Goal: Task Accomplishment & Management: Manage account settings

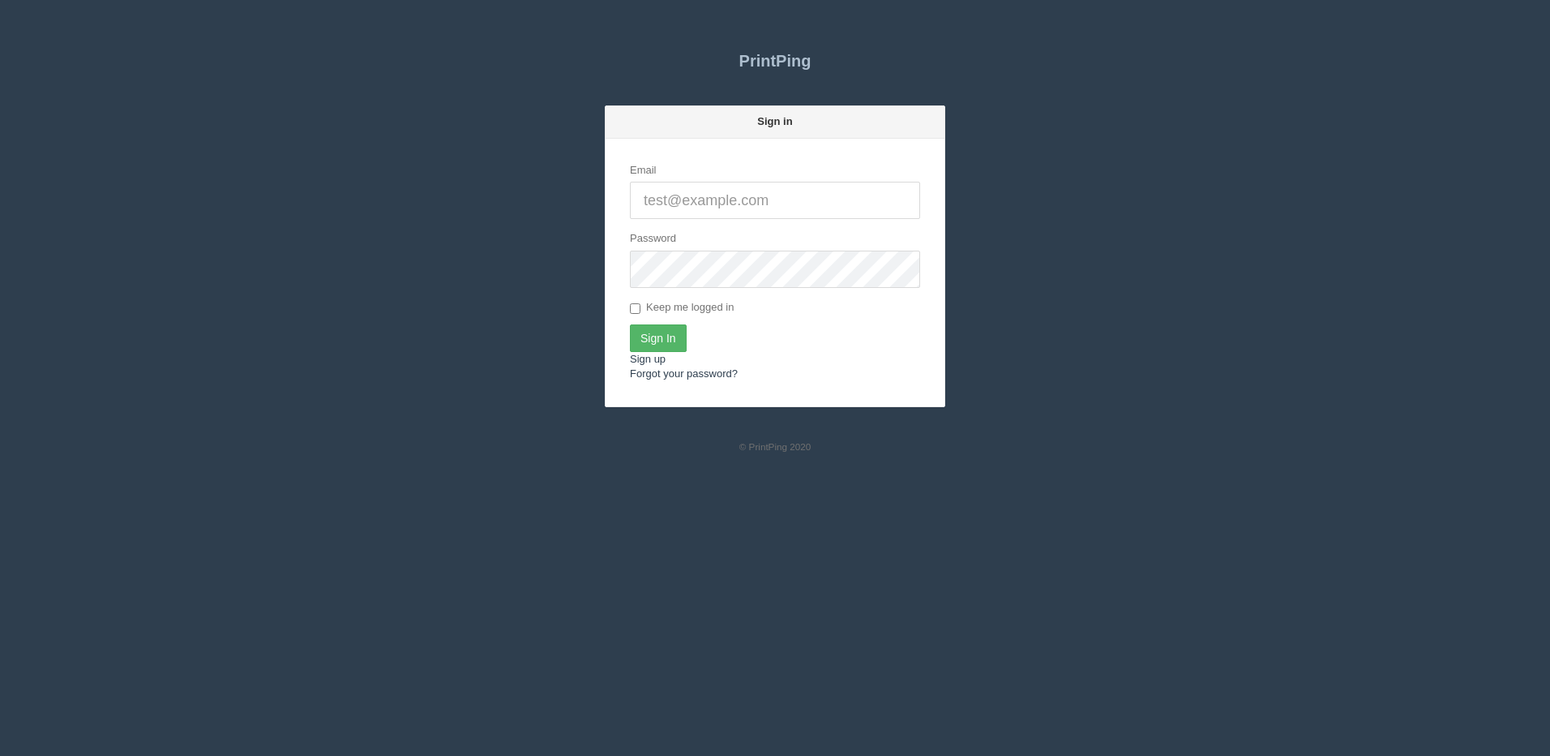
type input "[PERSON_NAME][EMAIL_ADDRESS][DOMAIN_NAME]"
click at [632, 328] on input "Sign In" at bounding box center [658, 338] width 57 height 28
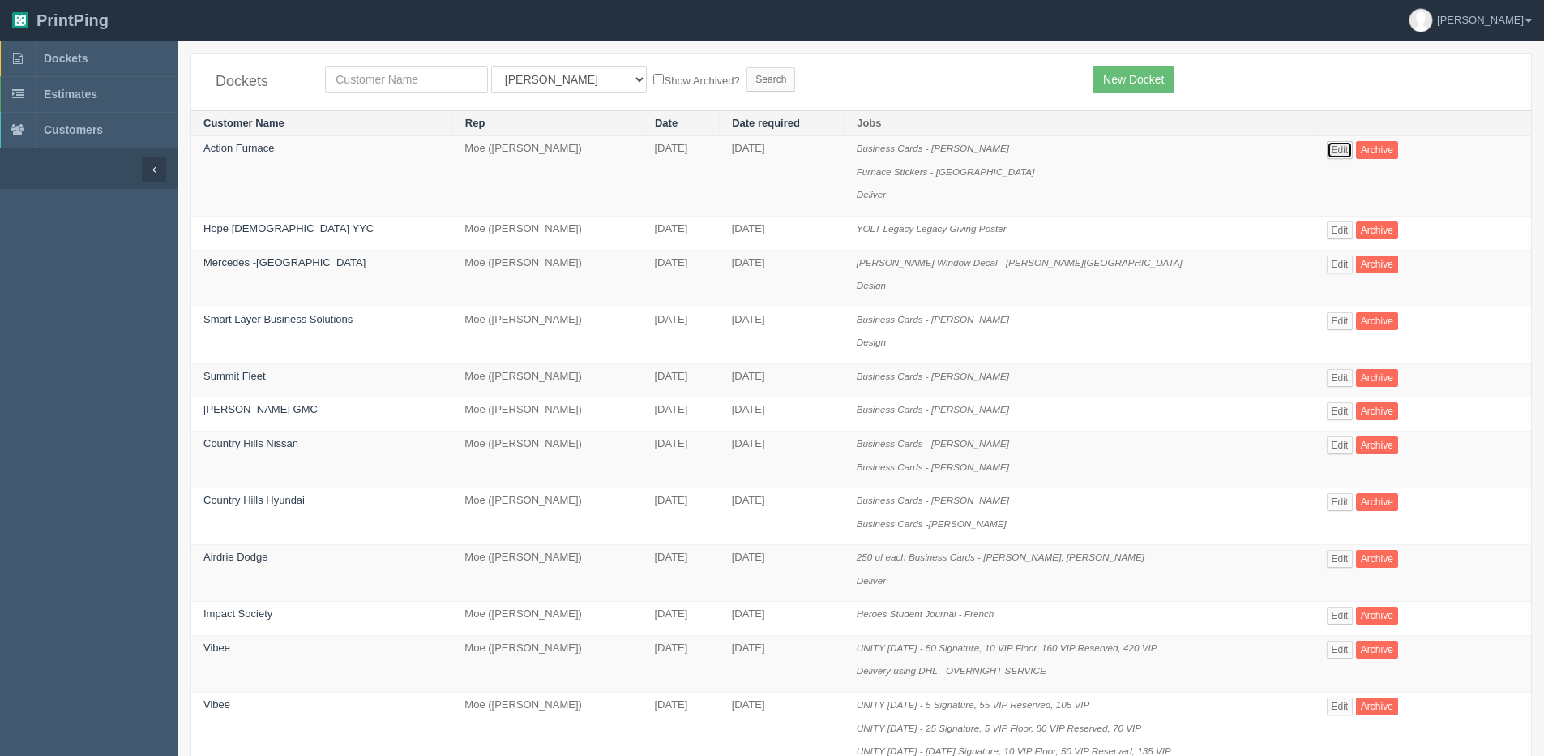
drag, startPoint x: 1339, startPoint y: 155, endPoint x: 1257, endPoint y: 191, distance: 89.3
click at [1339, 155] on link "Edit" at bounding box center [1340, 150] width 27 height 18
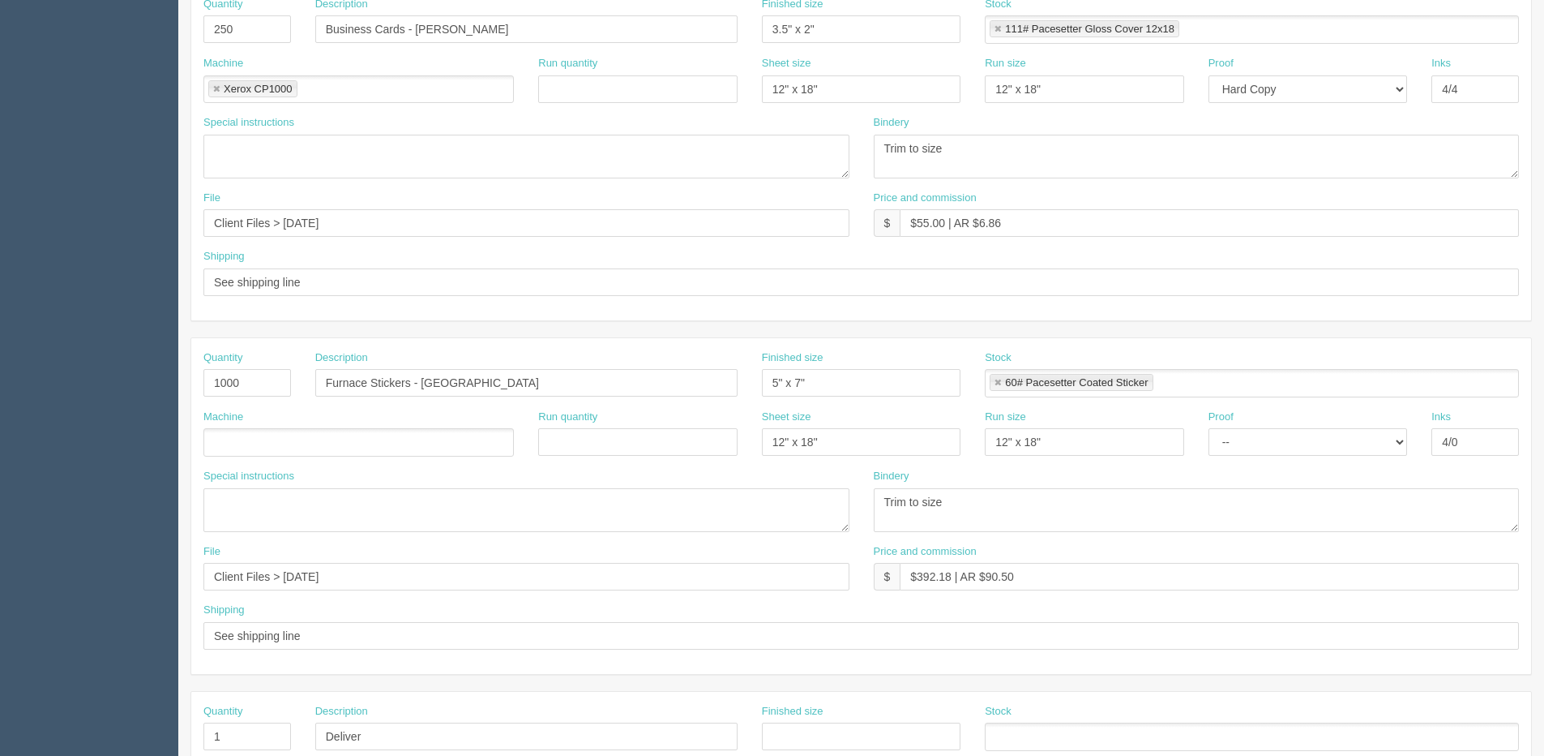
scroll to position [405, 0]
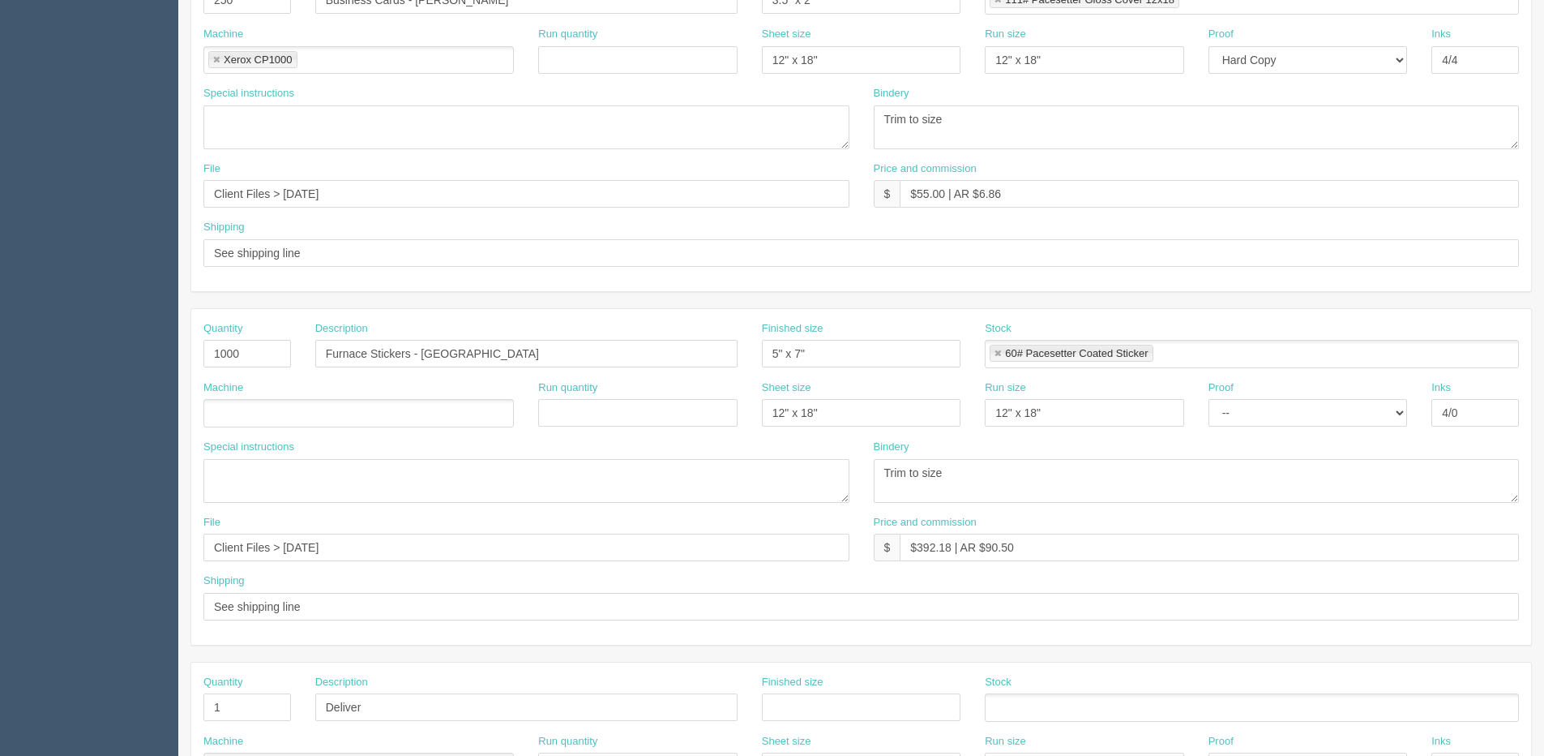
click at [265, 413] on ul at bounding box center [358, 413] width 311 height 28
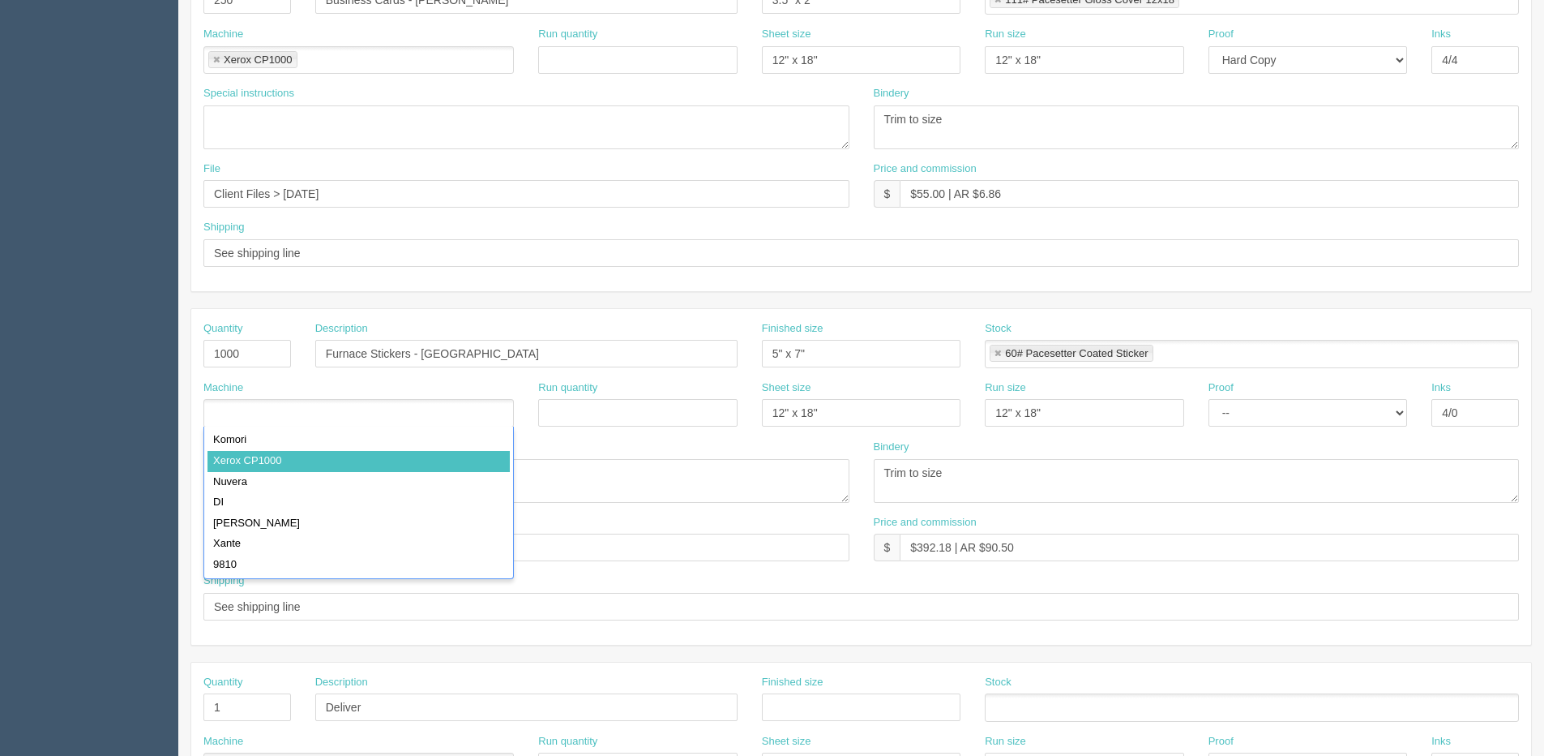
type input "Xerox CP1000"
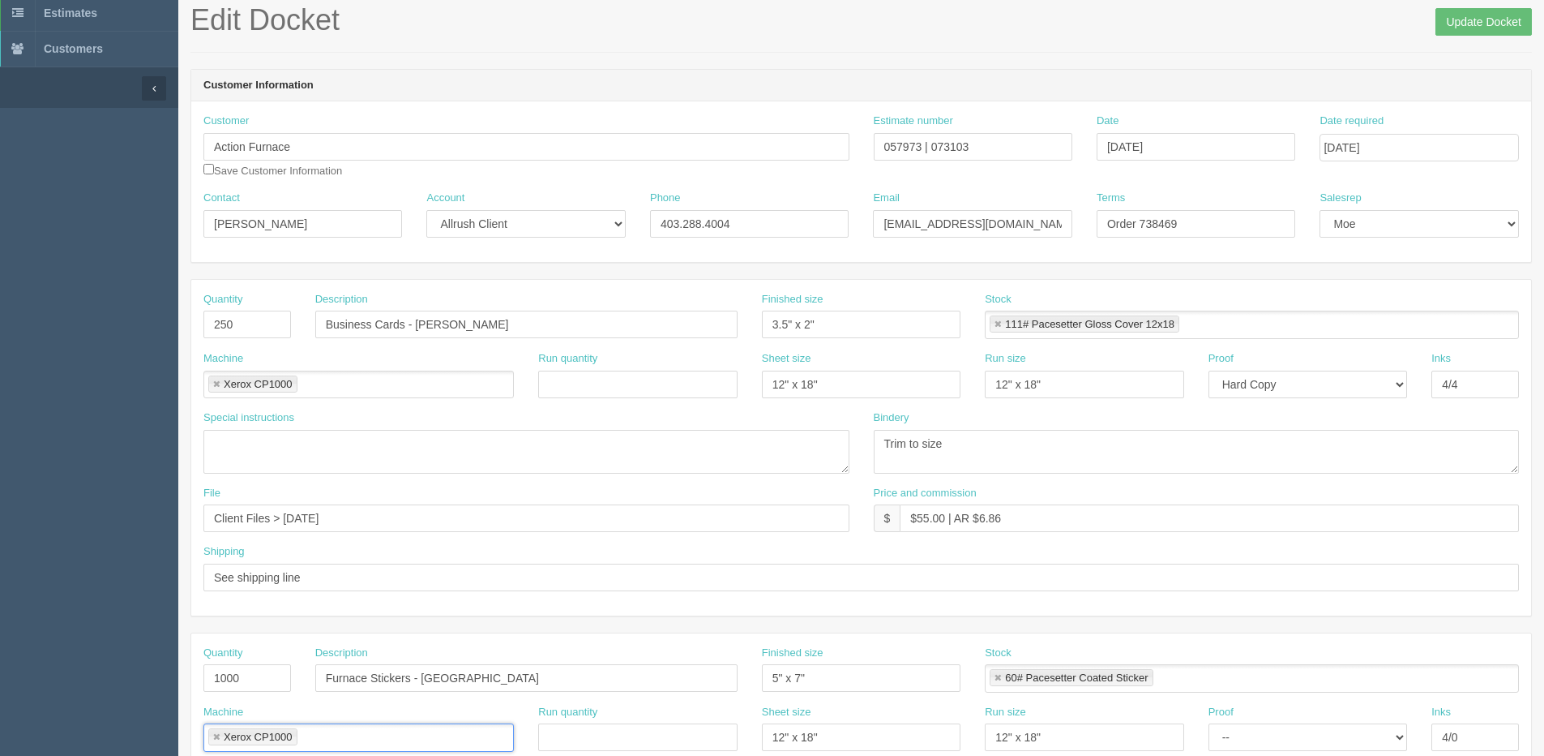
scroll to position [0, 0]
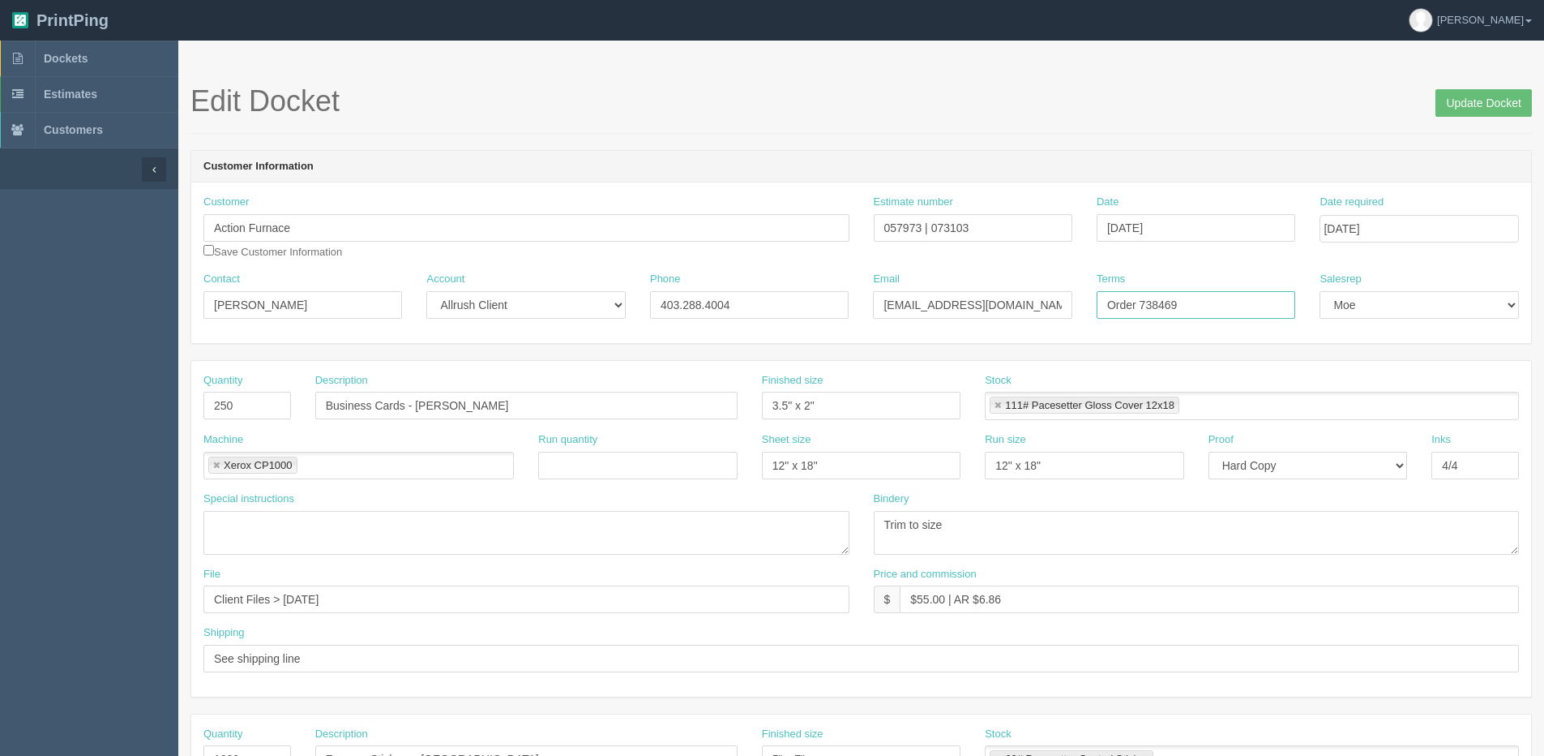
drag, startPoint x: 1141, startPoint y: 300, endPoint x: 1398, endPoint y: 278, distance: 257.9
click at [1428, 272] on div "Contact Jean Martinez Account -- Existing Client Allrush Client Rep Client Phon…" at bounding box center [861, 301] width 1340 height 59
type input "Order 756162"
click at [1495, 99] on input "Update Docket" at bounding box center [1484, 103] width 96 height 28
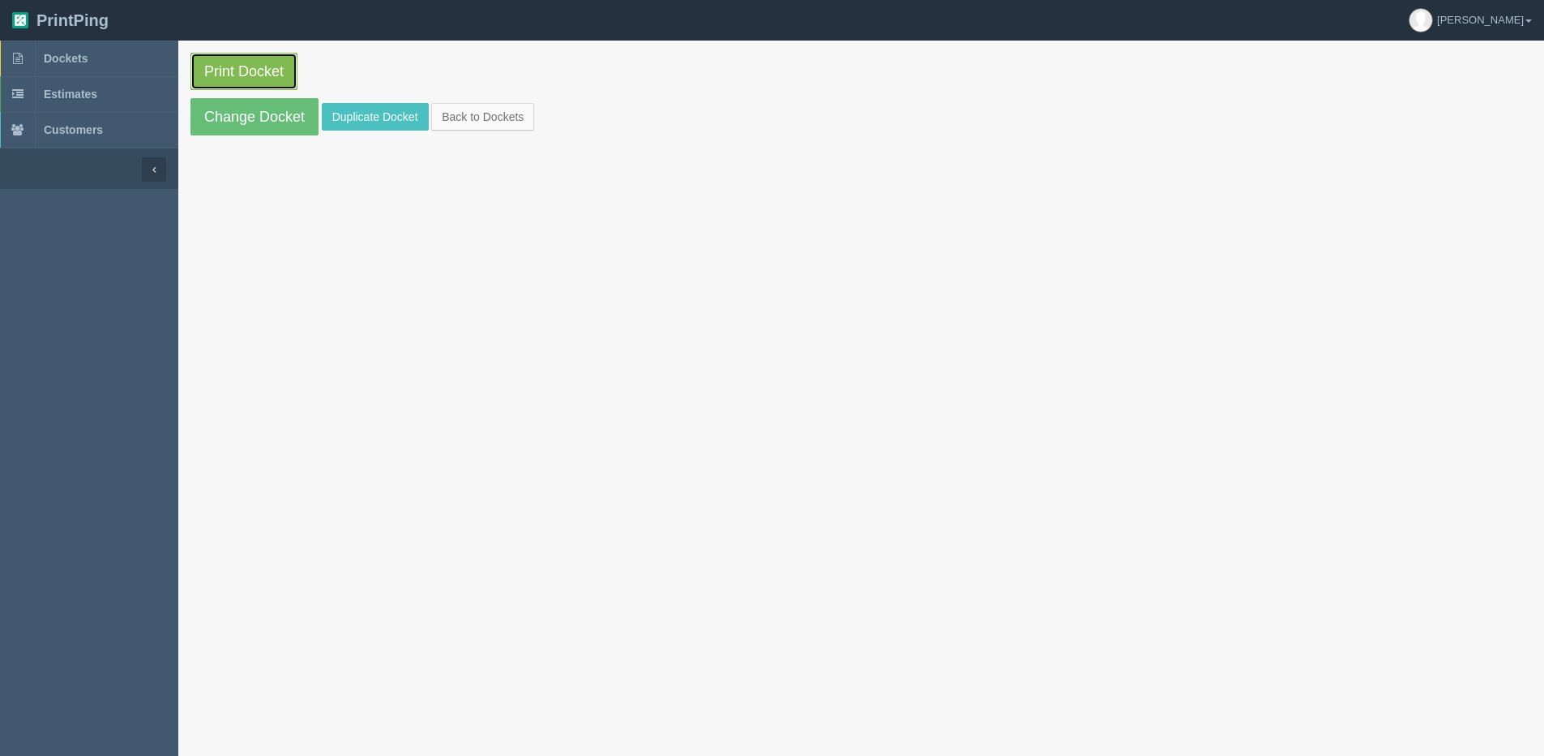
click at [279, 65] on link "Print Docket" at bounding box center [244, 71] width 107 height 37
click at [62, 53] on span "Dockets" at bounding box center [66, 58] width 44 height 13
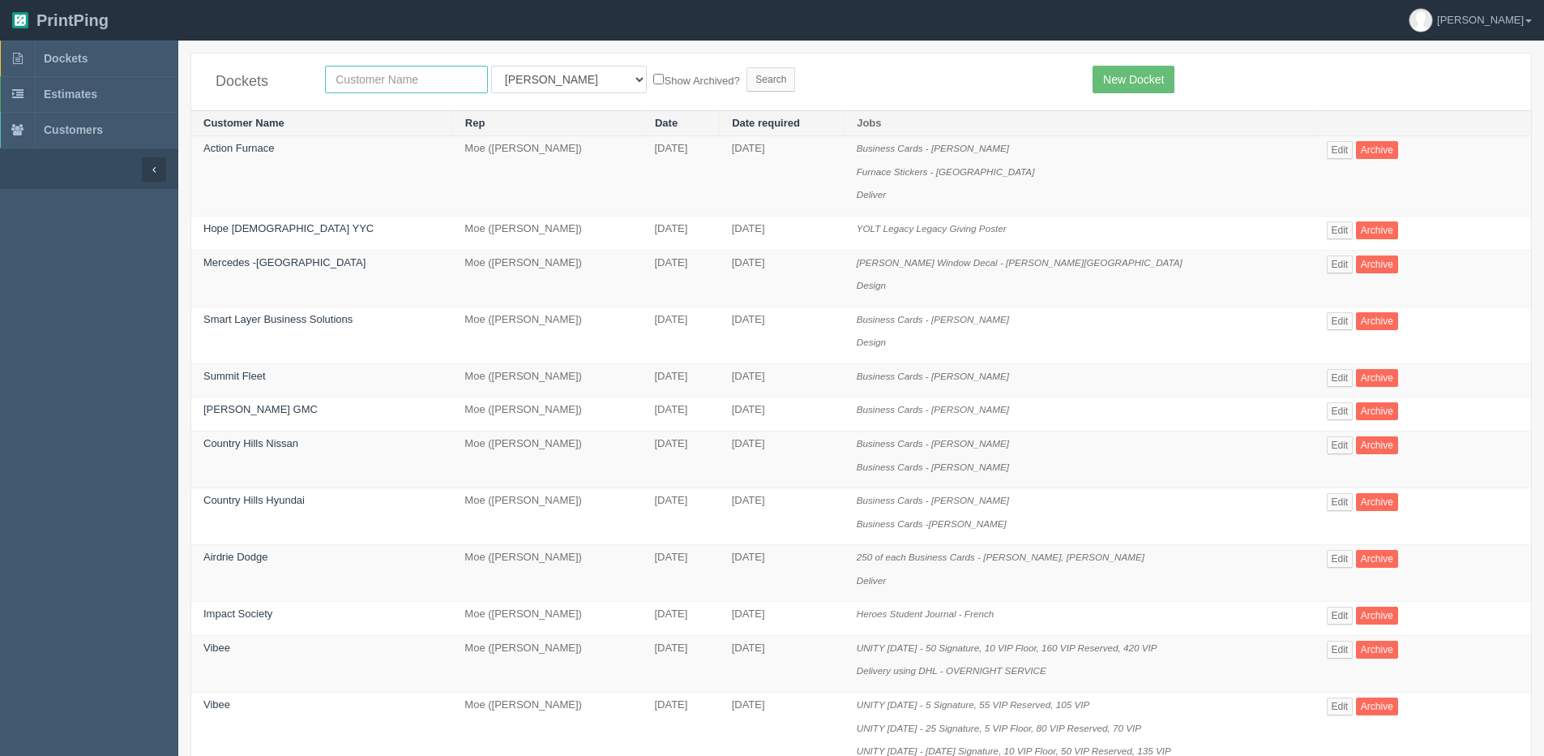
click at [387, 81] on input "text" at bounding box center [406, 80] width 163 height 28
type input "[PERSON_NAME]"
click at [747, 67] on input "Search" at bounding box center [771, 79] width 49 height 24
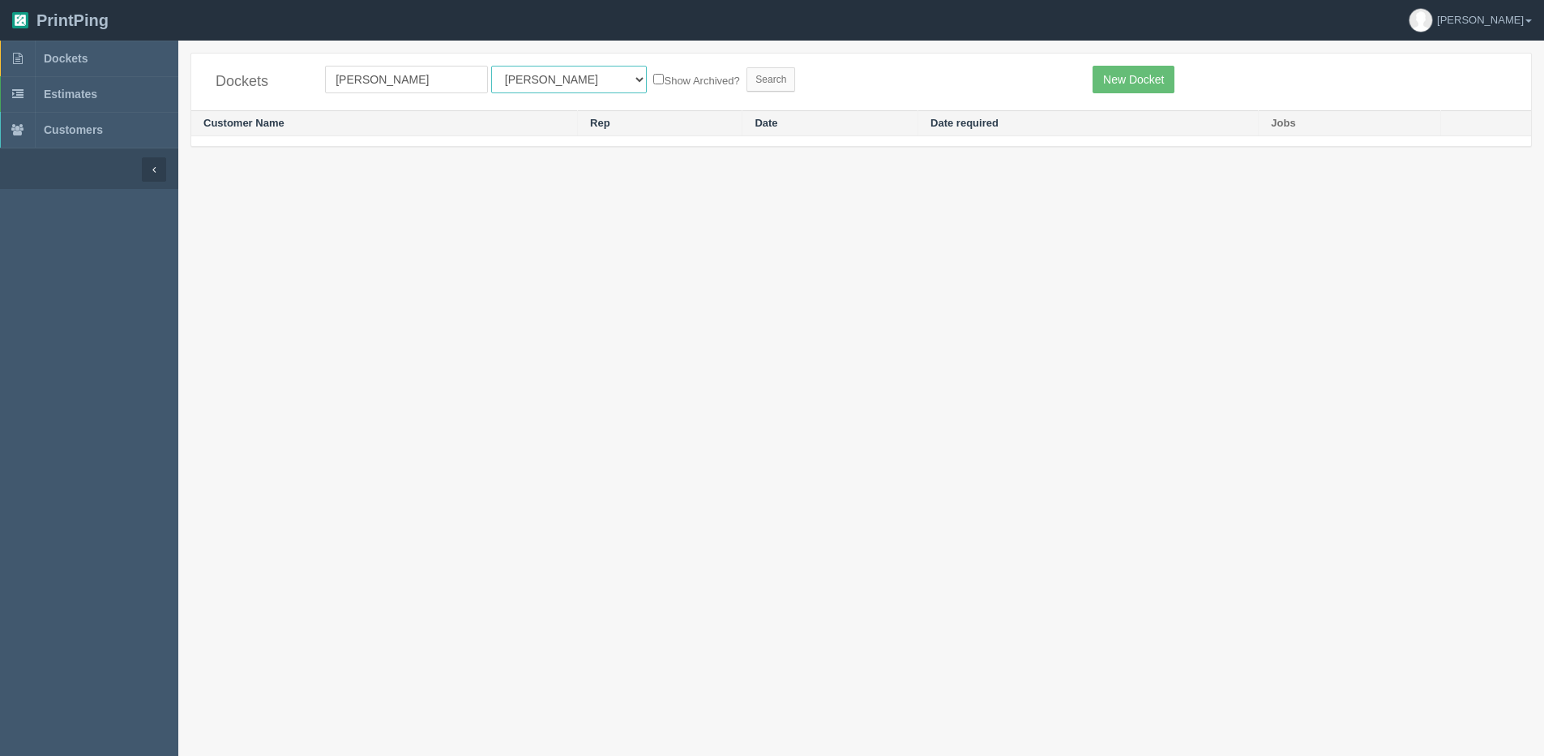
click at [565, 88] on select "All Users [PERSON_NAME] Test 1 [PERSON_NAME] [PERSON_NAME] [PERSON_NAME] France…" at bounding box center [569, 80] width 156 height 28
select select "1"
click at [491, 66] on select "All Users Ali Ali Test 1 Aly Amy Ankit Arif Brandon Dan France Greg Jim Mark Ma…" at bounding box center [569, 80] width 156 height 28
click at [653, 84] on label "Show Archived?" at bounding box center [696, 80] width 86 height 19
click at [653, 84] on input "Show Archived?" at bounding box center [658, 79] width 11 height 11
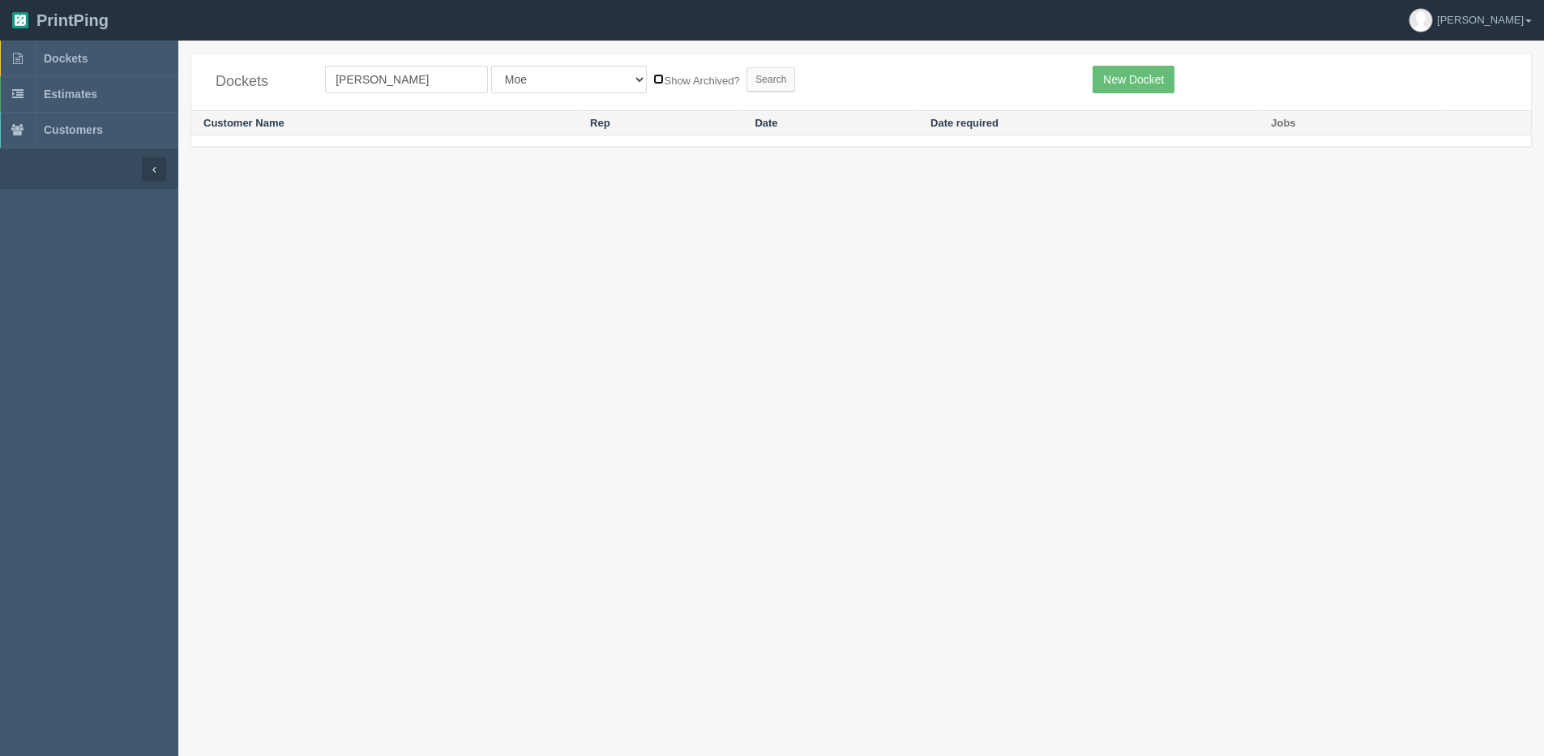
checkbox input "true"
click at [747, 88] on input "Search" at bounding box center [771, 79] width 49 height 24
click at [77, 62] on span "Dockets" at bounding box center [66, 58] width 44 height 13
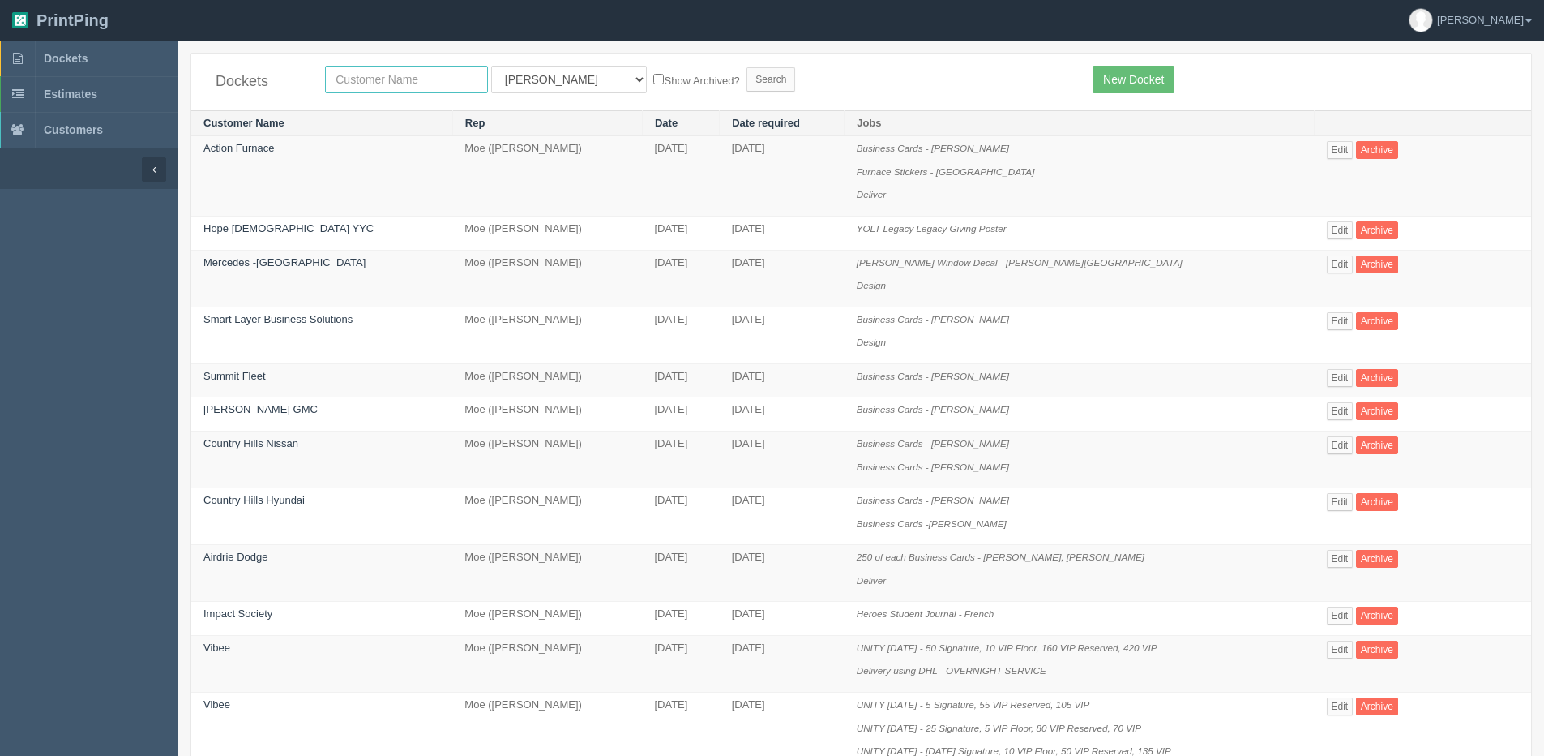
click at [375, 87] on input "text" at bounding box center [406, 80] width 163 height 28
type input "westlock"
click at [747, 67] on input "Search" at bounding box center [771, 79] width 49 height 24
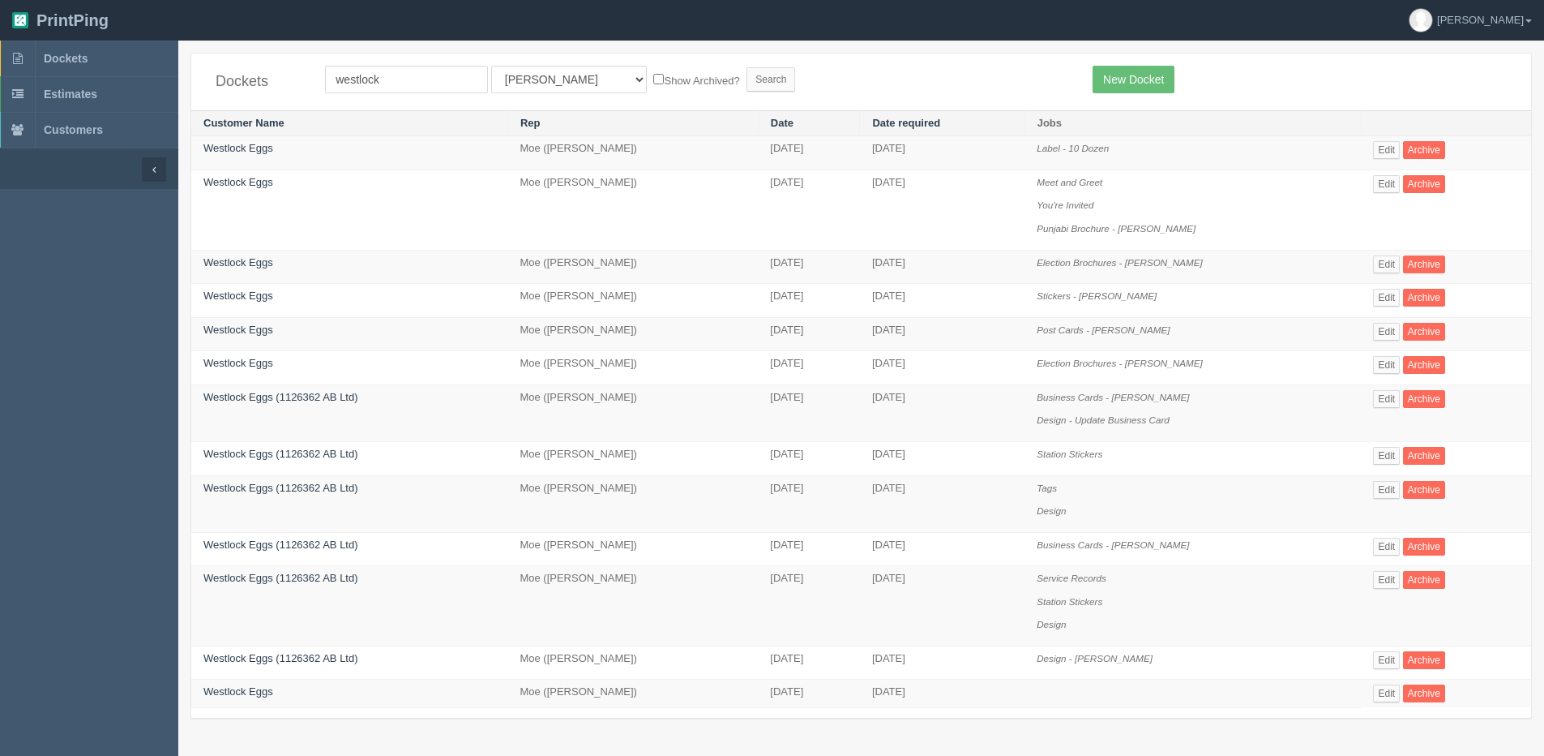
scroll to position [41, 0]
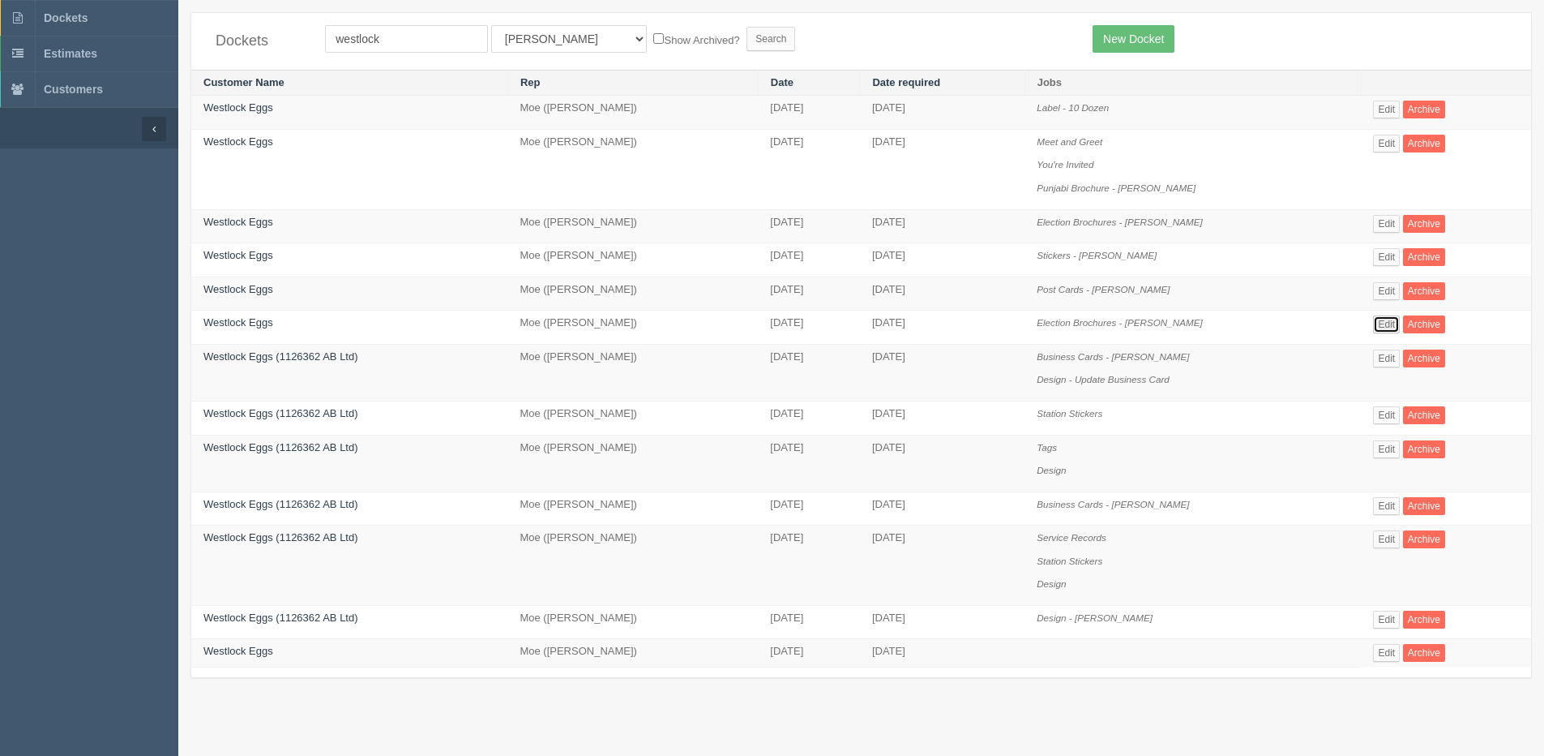
click at [1391, 318] on link "Edit" at bounding box center [1386, 324] width 27 height 18
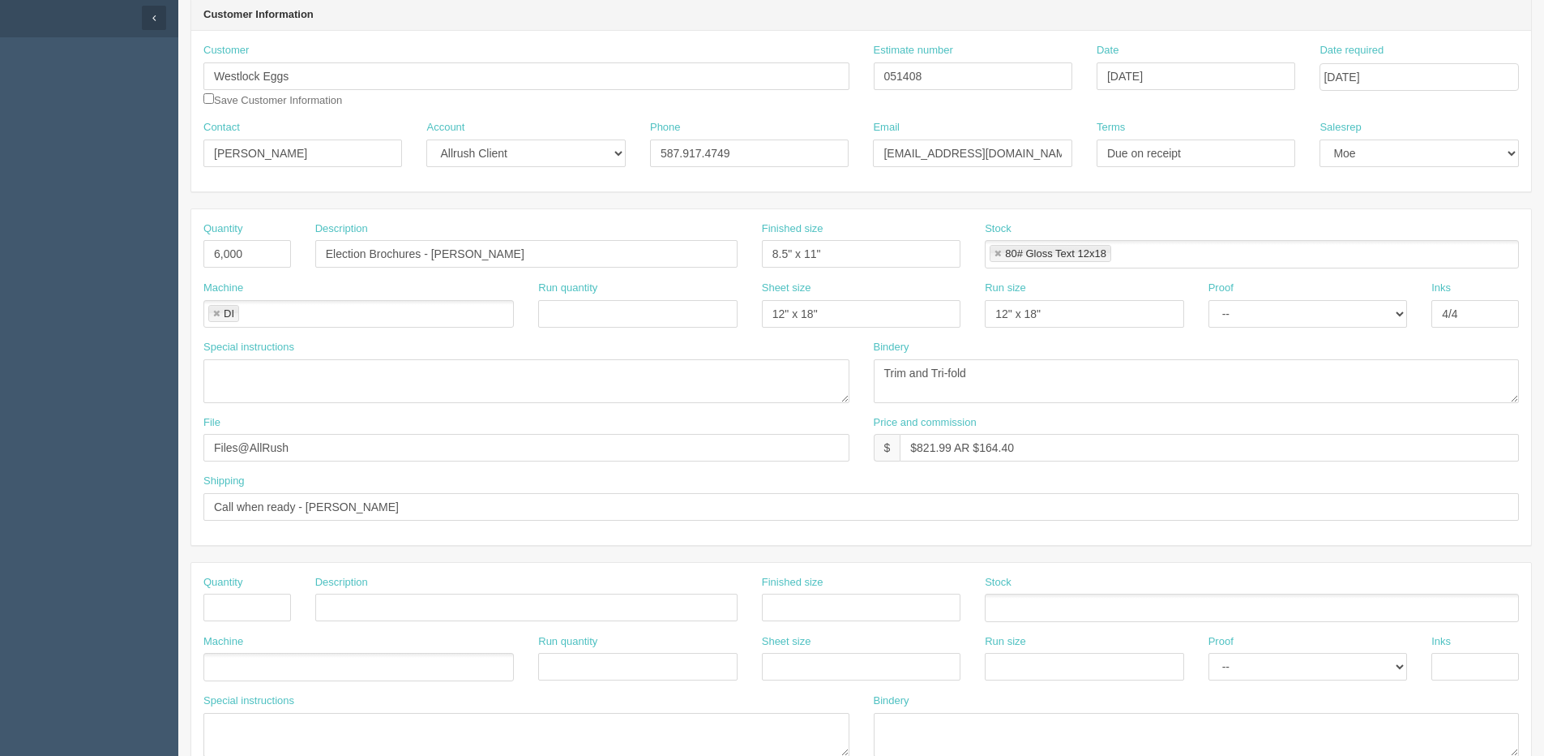
scroll to position [162, 0]
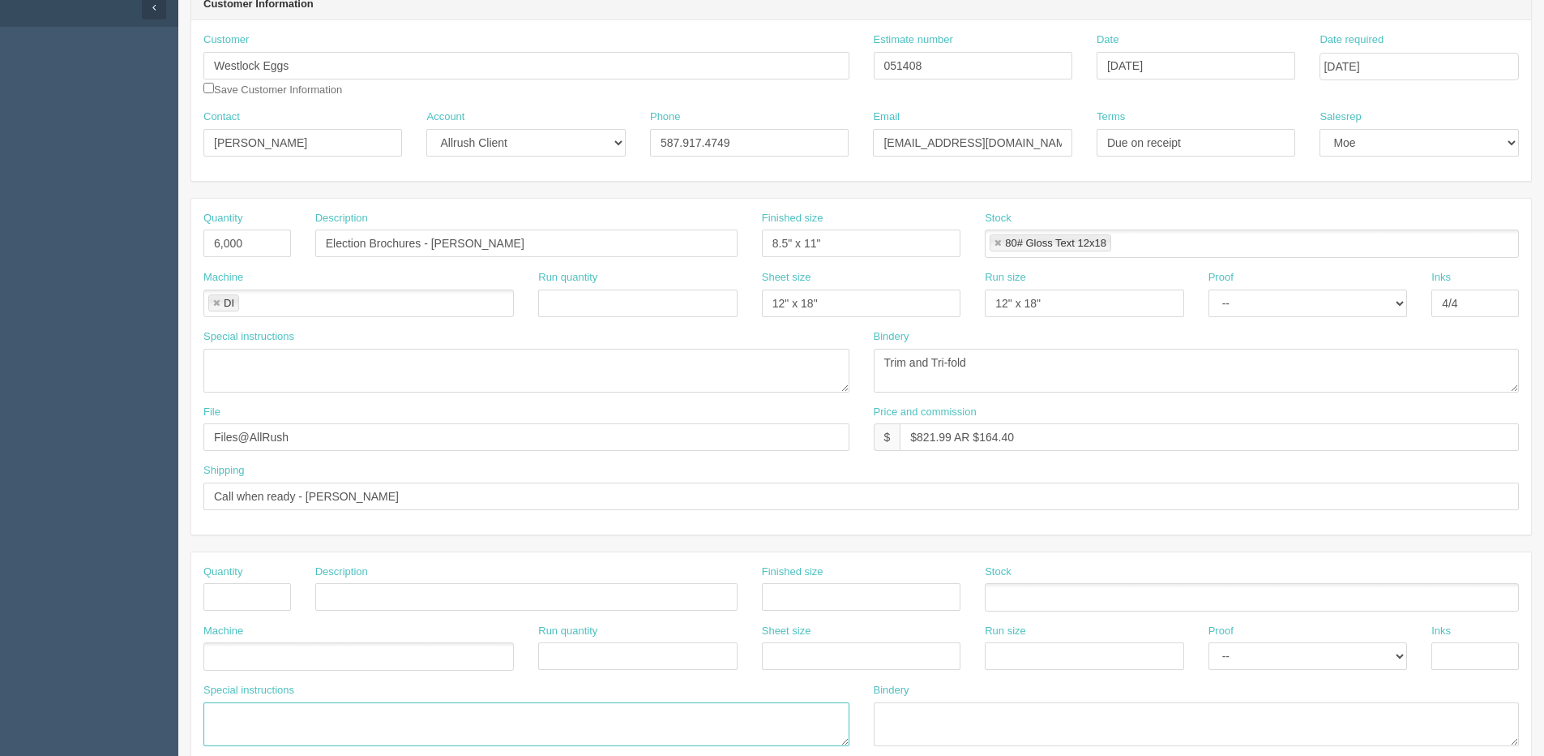
drag, startPoint x: 514, startPoint y: 736, endPoint x: 632, endPoint y: 577, distance: 197.7
click at [512, 737] on textarea at bounding box center [526, 724] width 646 height 44
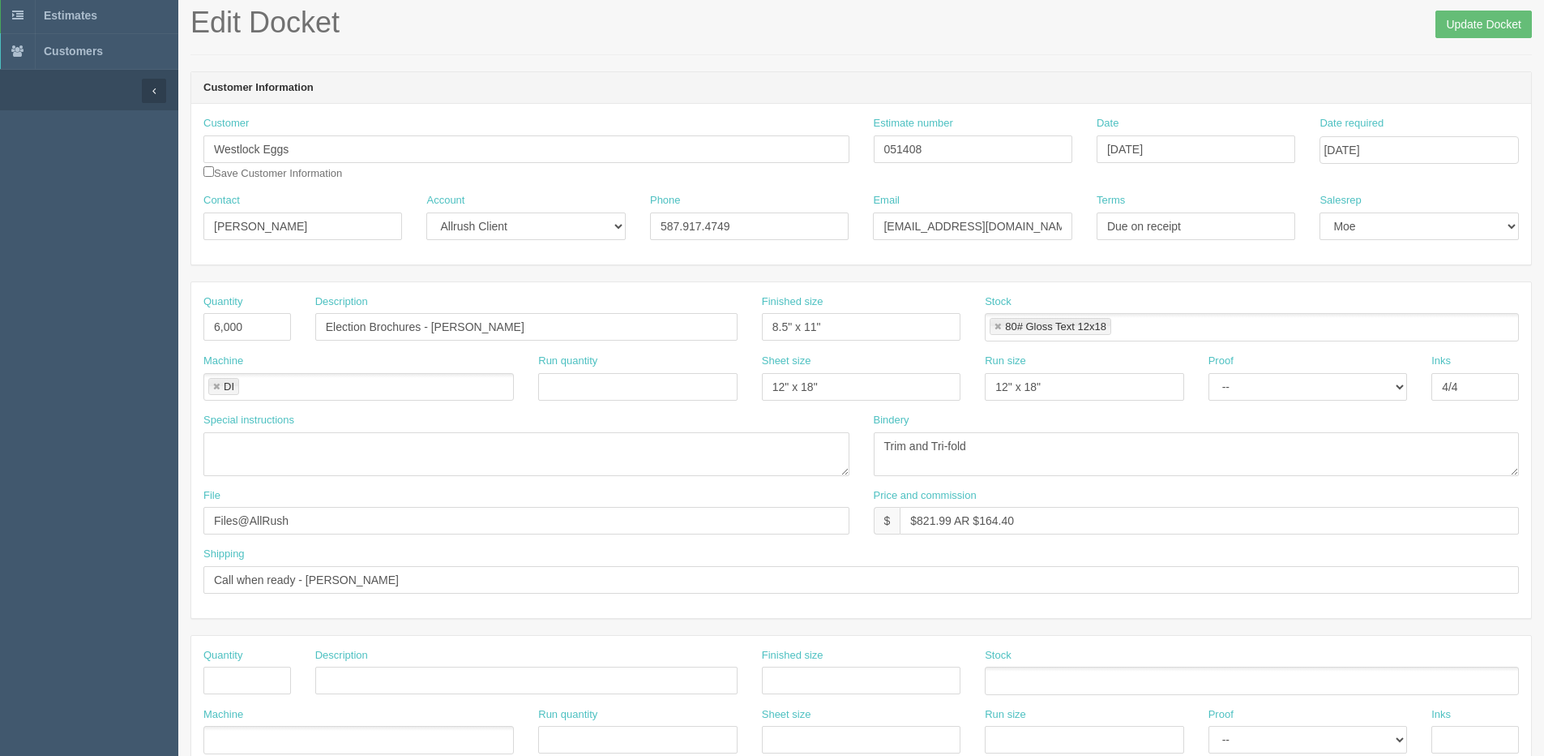
scroll to position [0, 0]
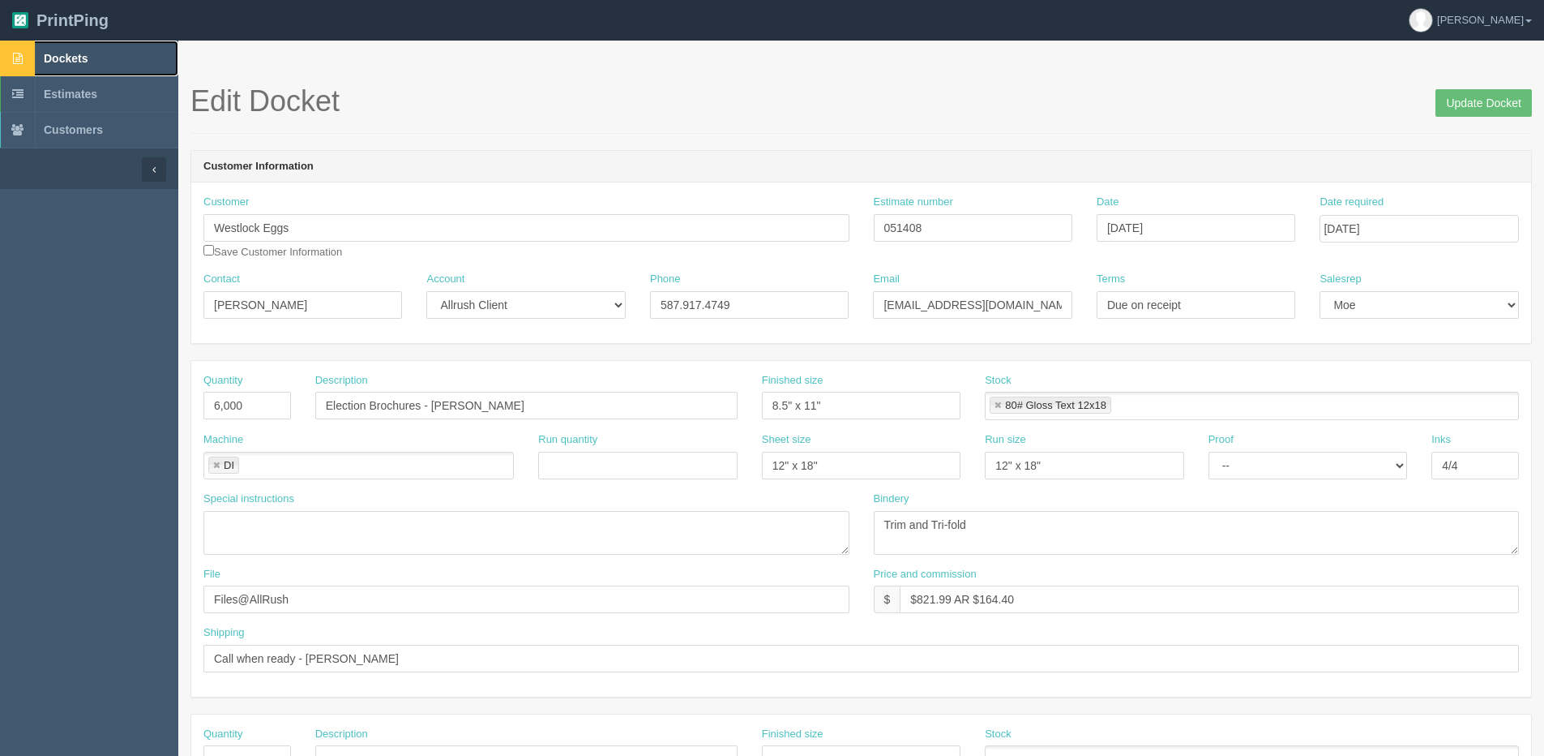
click at [83, 59] on span "Dockets" at bounding box center [66, 58] width 44 height 13
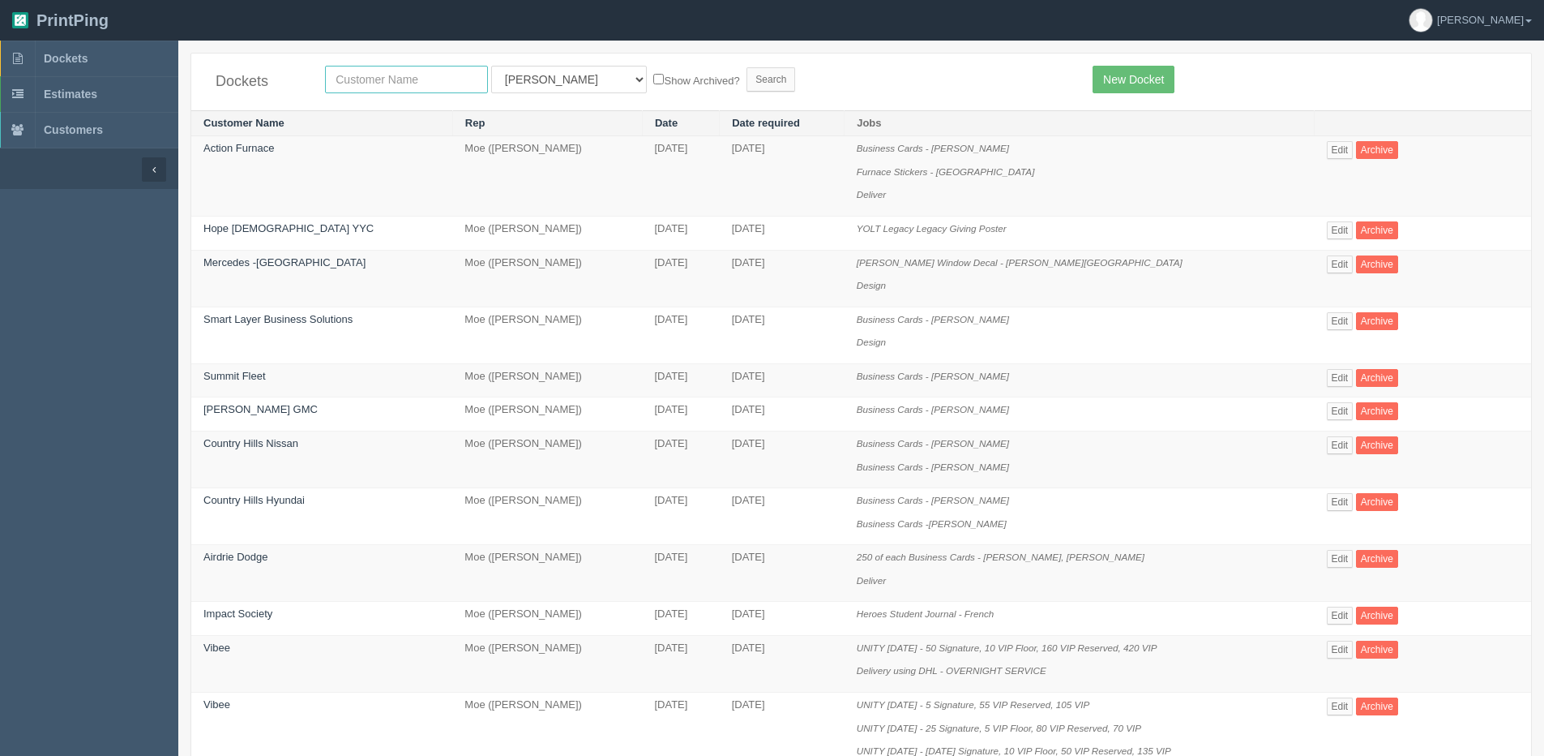
click at [441, 83] on input "text" at bounding box center [406, 80] width 163 height 28
type input "olds"
click at [563, 81] on select "All Users Ali Ali Test 1 Aly Amy Ankit Arif Brandon Dan France Greg Jim Mark Ma…" at bounding box center [569, 80] width 156 height 28
select select "1"
click at [491, 66] on select "All Users Ali Ali Test 1 Aly Amy Ankit Arif Brandon Dan France Greg Jim Mark Ma…" at bounding box center [569, 80] width 156 height 28
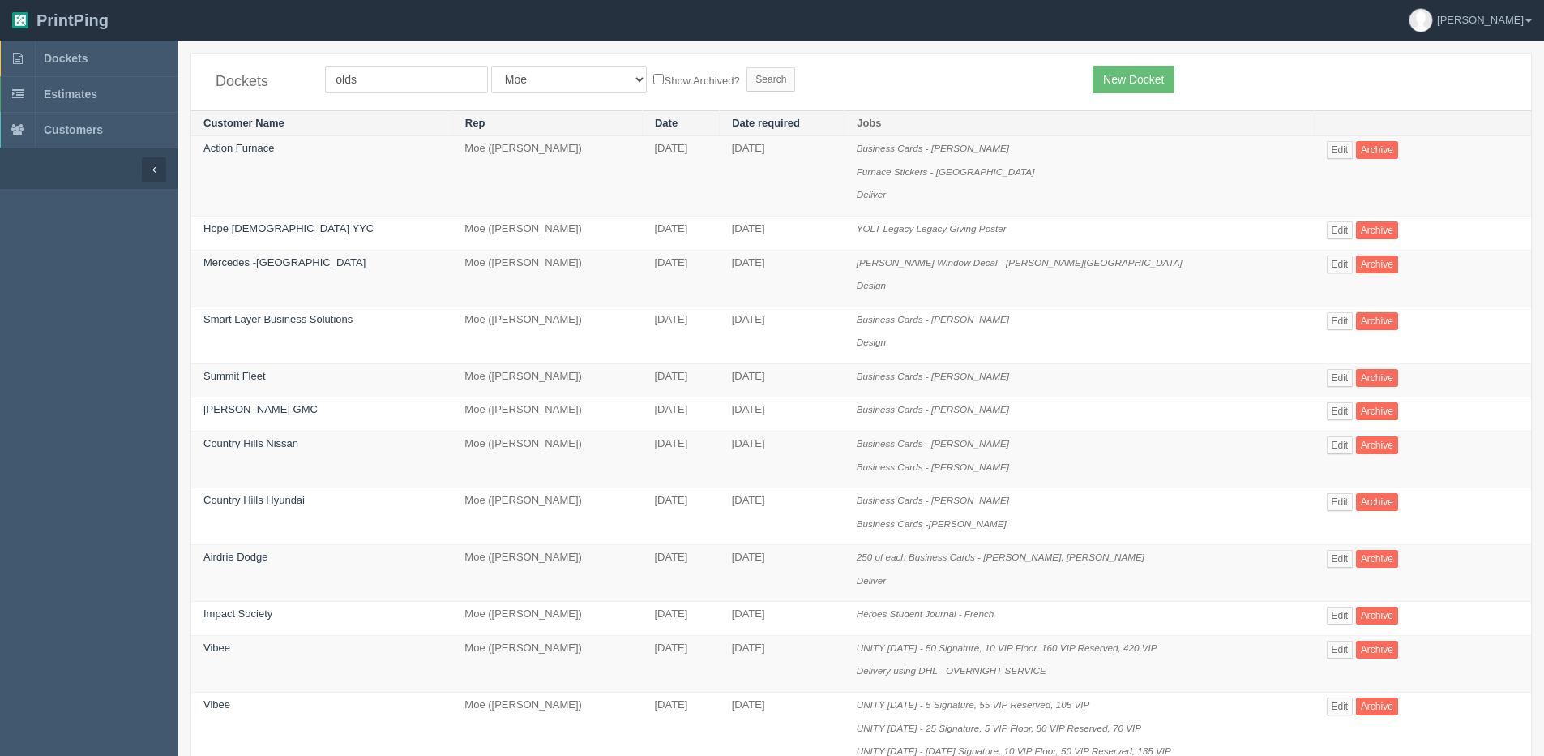
click at [653, 75] on label "Show Archived?" at bounding box center [696, 80] width 86 height 19
click at [653, 75] on input "Show Archived?" at bounding box center [658, 79] width 11 height 11
checkbox input "true"
click at [747, 84] on input "Search" at bounding box center [771, 79] width 49 height 24
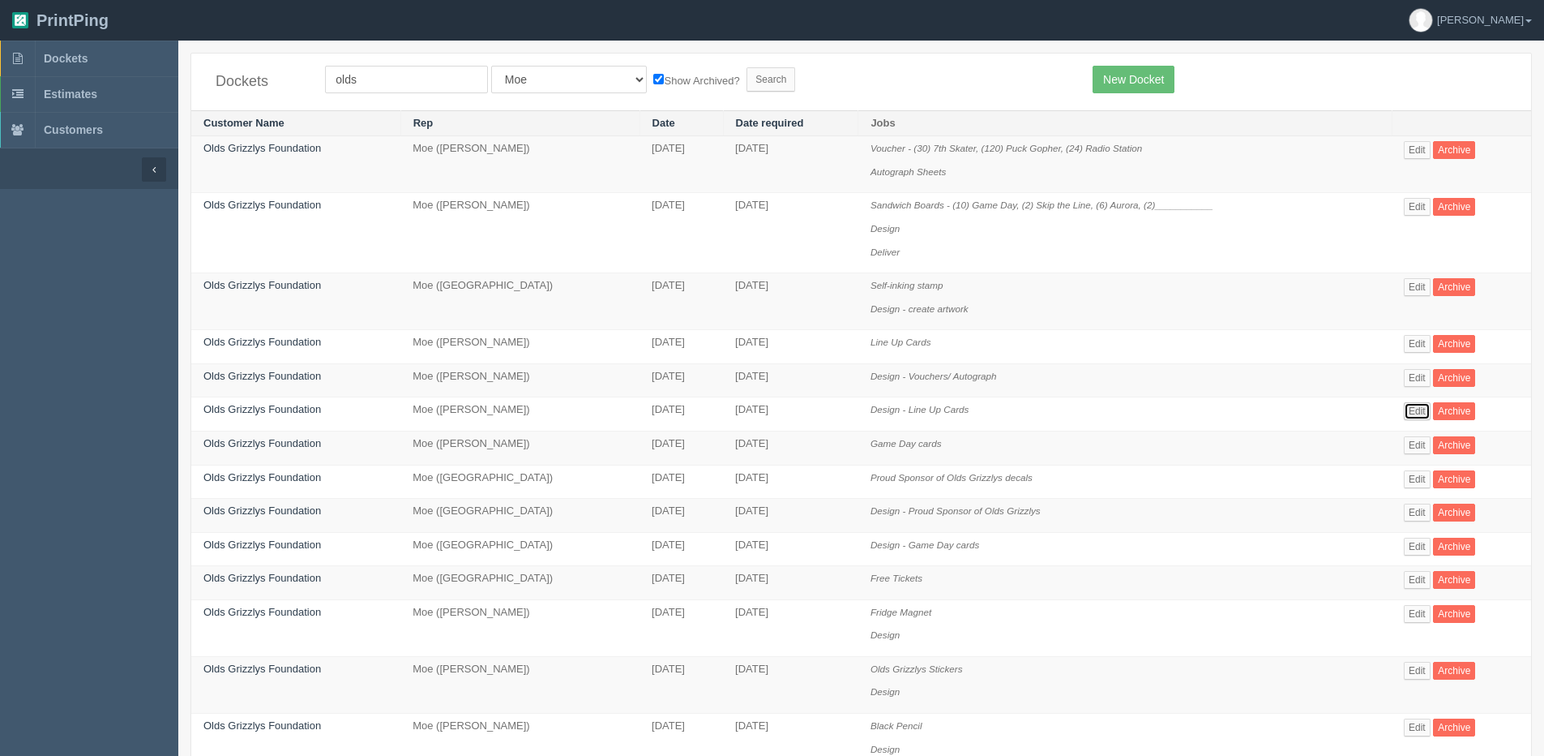
click at [1416, 407] on link "Edit" at bounding box center [1417, 411] width 27 height 18
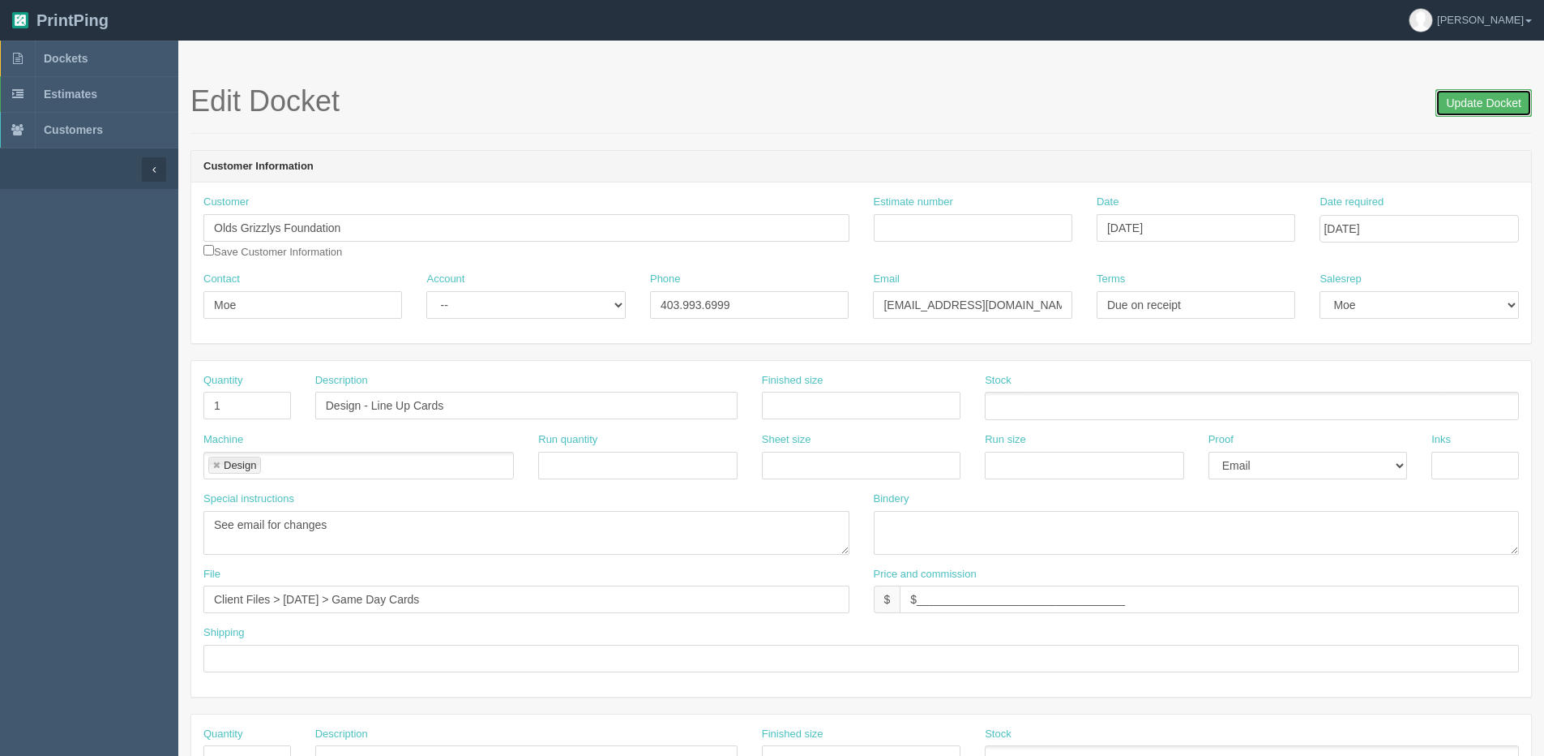
click at [1454, 95] on input "Update Docket" at bounding box center [1484, 103] width 96 height 28
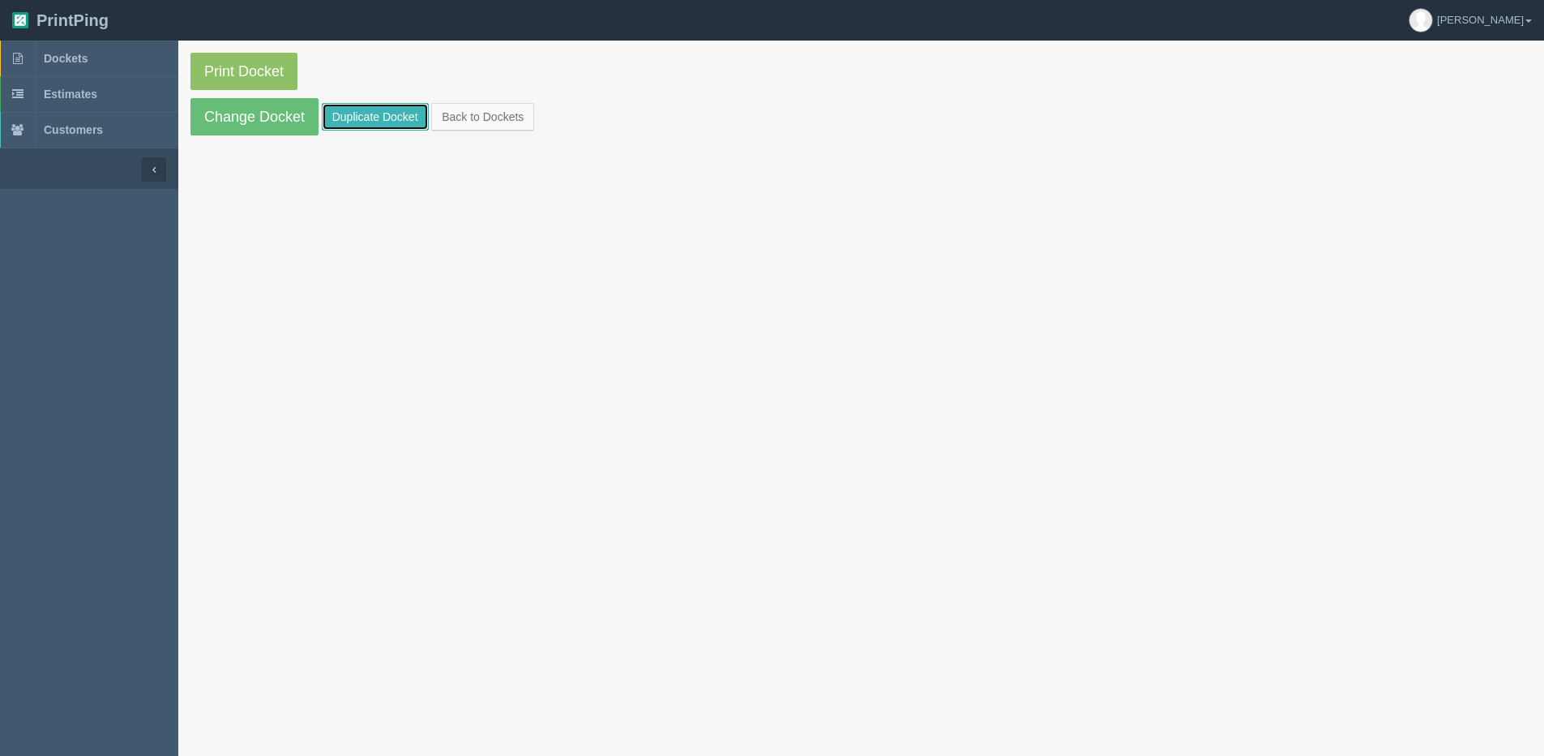
click at [344, 112] on link "Duplicate Docket" at bounding box center [375, 117] width 107 height 28
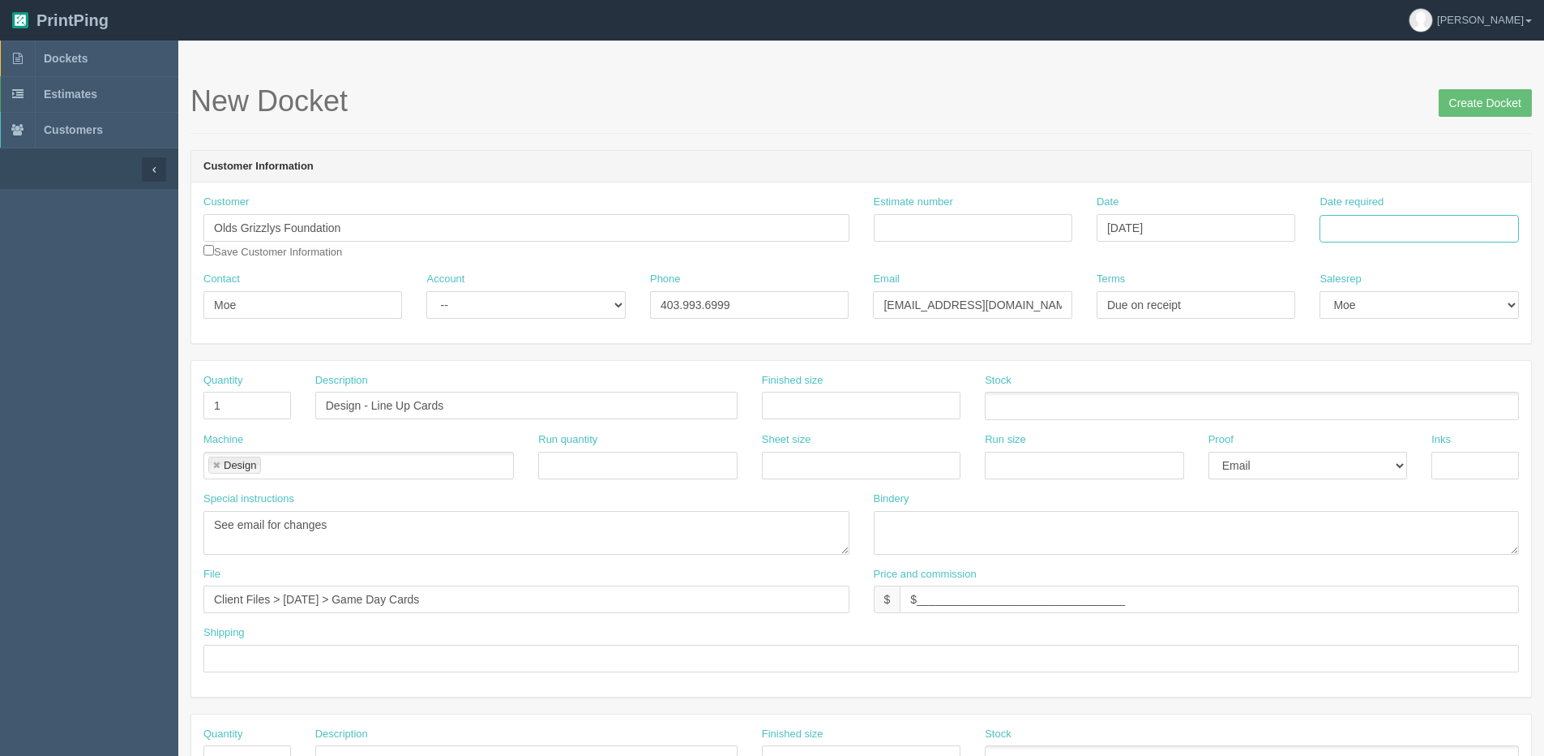
click at [1383, 229] on input "Date required" at bounding box center [1419, 229] width 199 height 28
click at [1344, 462] on th "Today" at bounding box center [1399, 454] width 151 height 24
click at [1374, 378] on td "23" at bounding box center [1379, 384] width 20 height 24
type input "September 23, 2025"
drag, startPoint x: 375, startPoint y: 403, endPoint x: 935, endPoint y: 400, distance: 559.4
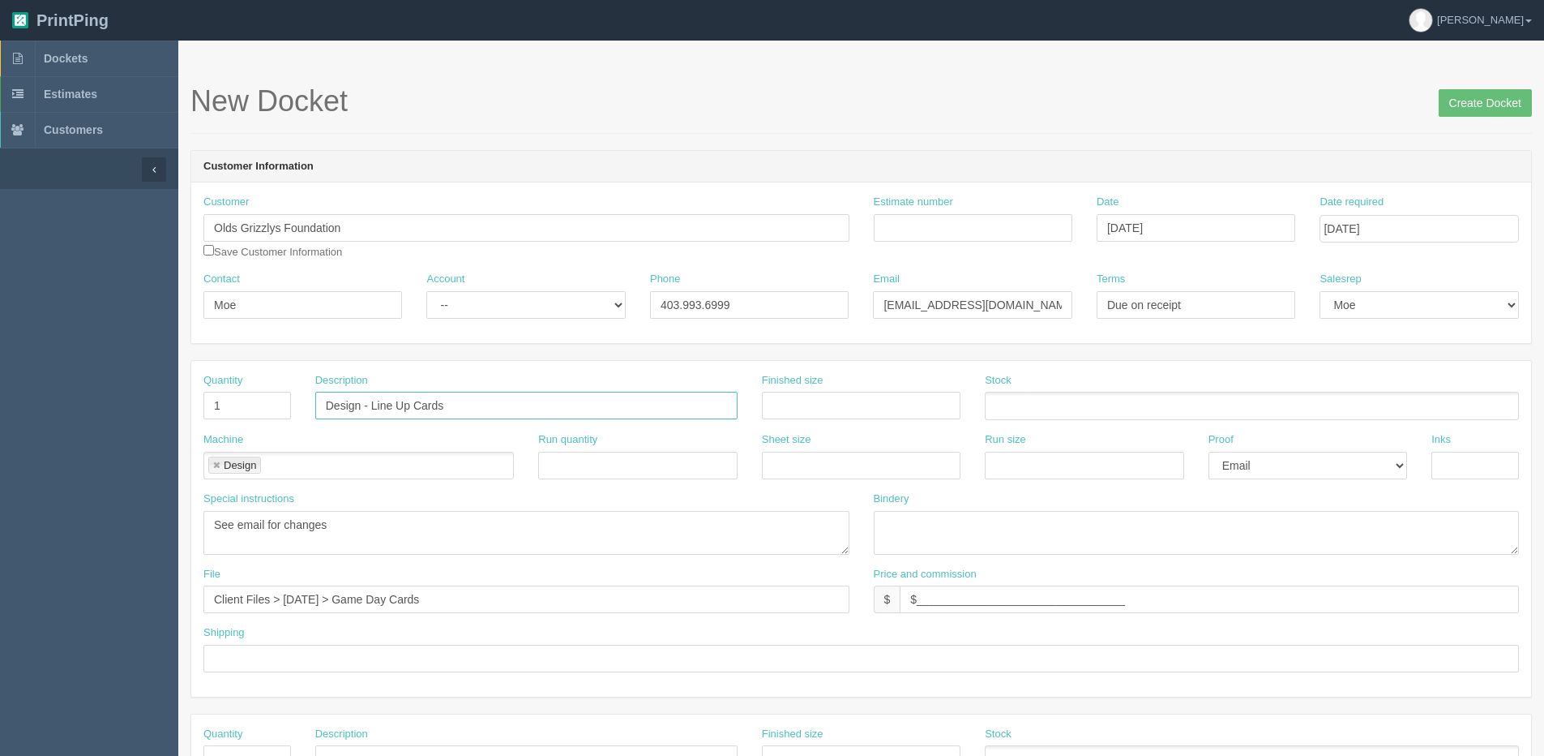
click at [936, 401] on div "Quantity 1 Description Design - Line Up Cards Finished size Stock" at bounding box center [861, 402] width 1340 height 59
click at [570, 433] on label "Run quantity" at bounding box center [567, 439] width 59 height 15
drag, startPoint x: 370, startPoint y: 404, endPoint x: 651, endPoint y: 392, distance: 281.5
click at [651, 392] on input "Design - Line Up Cards" at bounding box center [526, 406] width 422 height 28
paste input "Truck wrap"
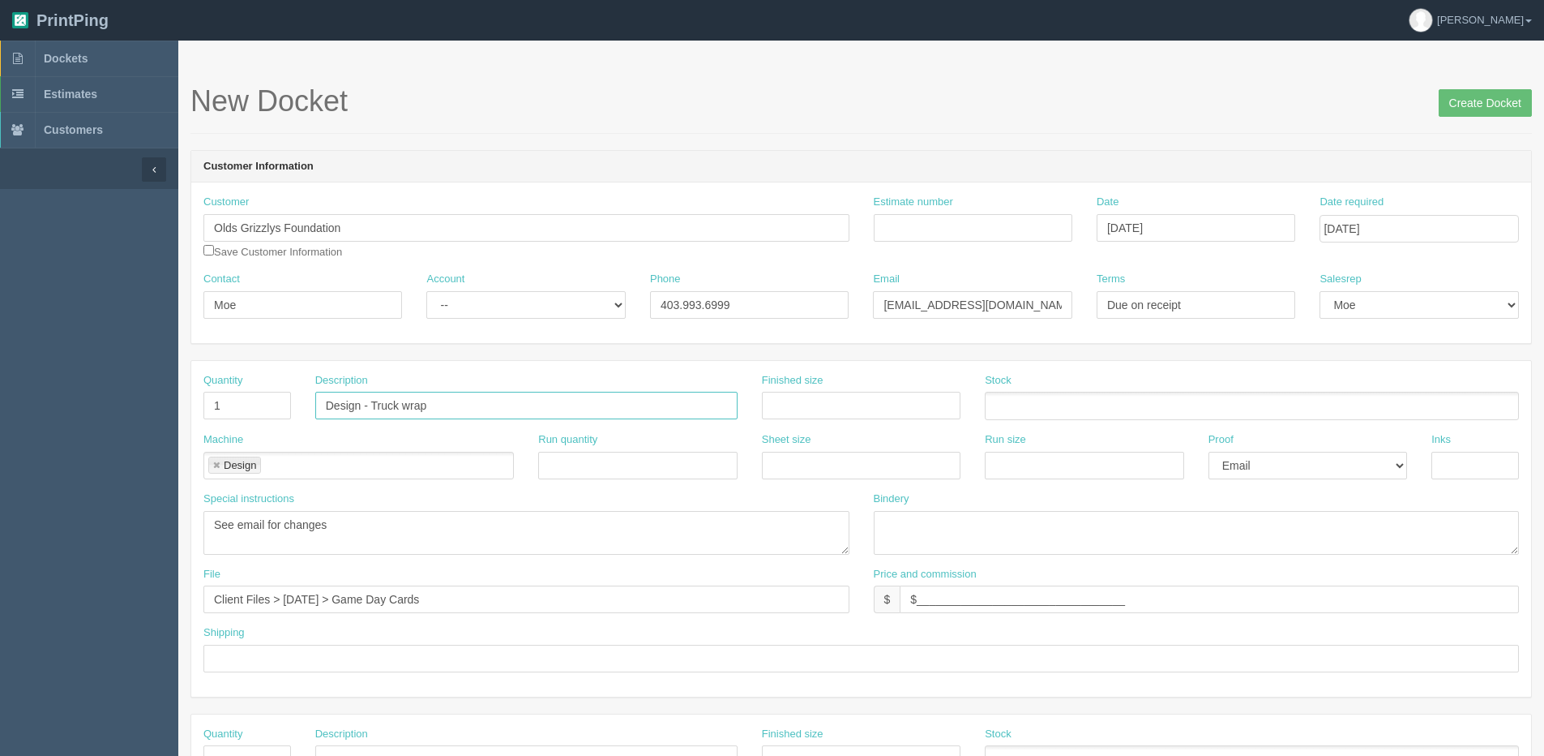
type input "Design - Truck wrap"
drag, startPoint x: 347, startPoint y: 541, endPoint x: 18, endPoint y: 533, distance: 329.3
click at [16, 536] on section "Dockets Estimates Customers" at bounding box center [772, 757] width 1544 height 1432
paste textarea "Designer to call moe for instructions"
type textarea "Designer to call moe for instructions"
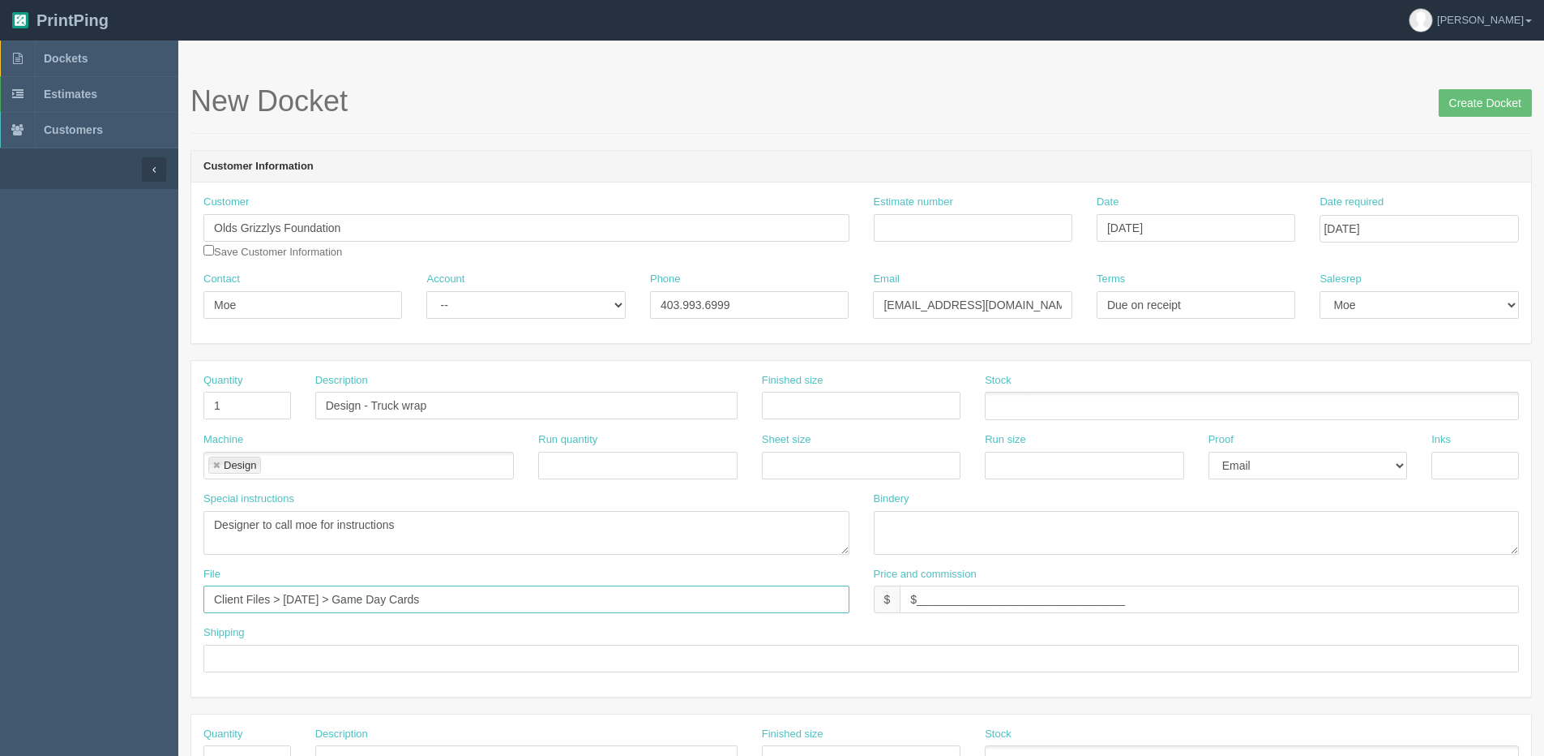
drag, startPoint x: 459, startPoint y: 601, endPoint x: -154, endPoint y: 647, distance: 614.6
click at [0, 647] on html "PrintPing Dan Edit account ( dan@allrush.ca ) Logout Dockets Estimates Customers" at bounding box center [772, 736] width 1544 height 1472
click at [298, 521] on textarea "See email for changes" at bounding box center [526, 533] width 646 height 44
type textarea "Designer to call [PERSON_NAME] for instructions"
drag, startPoint x: 1217, startPoint y: 580, endPoint x: 1205, endPoint y: 582, distance: 12.3
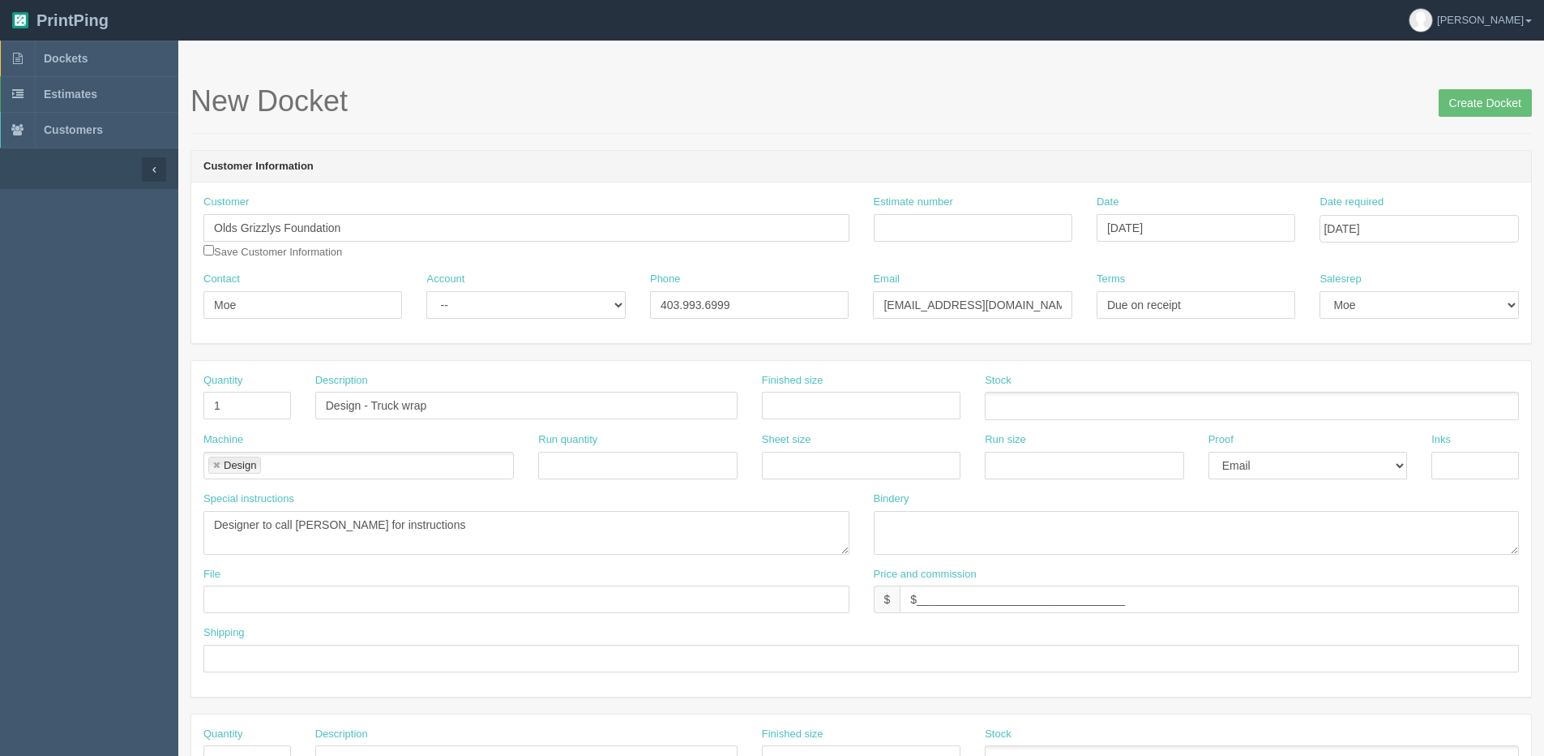
click at [1207, 582] on div "Price and commission $ $_________________________________" at bounding box center [1197, 590] width 646 height 47
drag, startPoint x: 1192, startPoint y: 606, endPoint x: 326, endPoint y: 660, distance: 867.6
click at [327, 660] on div "Quantity 1 Description Design - Truck wrap Finished size Stock Machine Design D…" at bounding box center [861, 529] width 1340 height 336
drag, startPoint x: 1506, startPoint y: 105, endPoint x: 1449, endPoint y: 106, distance: 56.8
click at [1505, 105] on input "Create Docket" at bounding box center [1485, 103] width 93 height 28
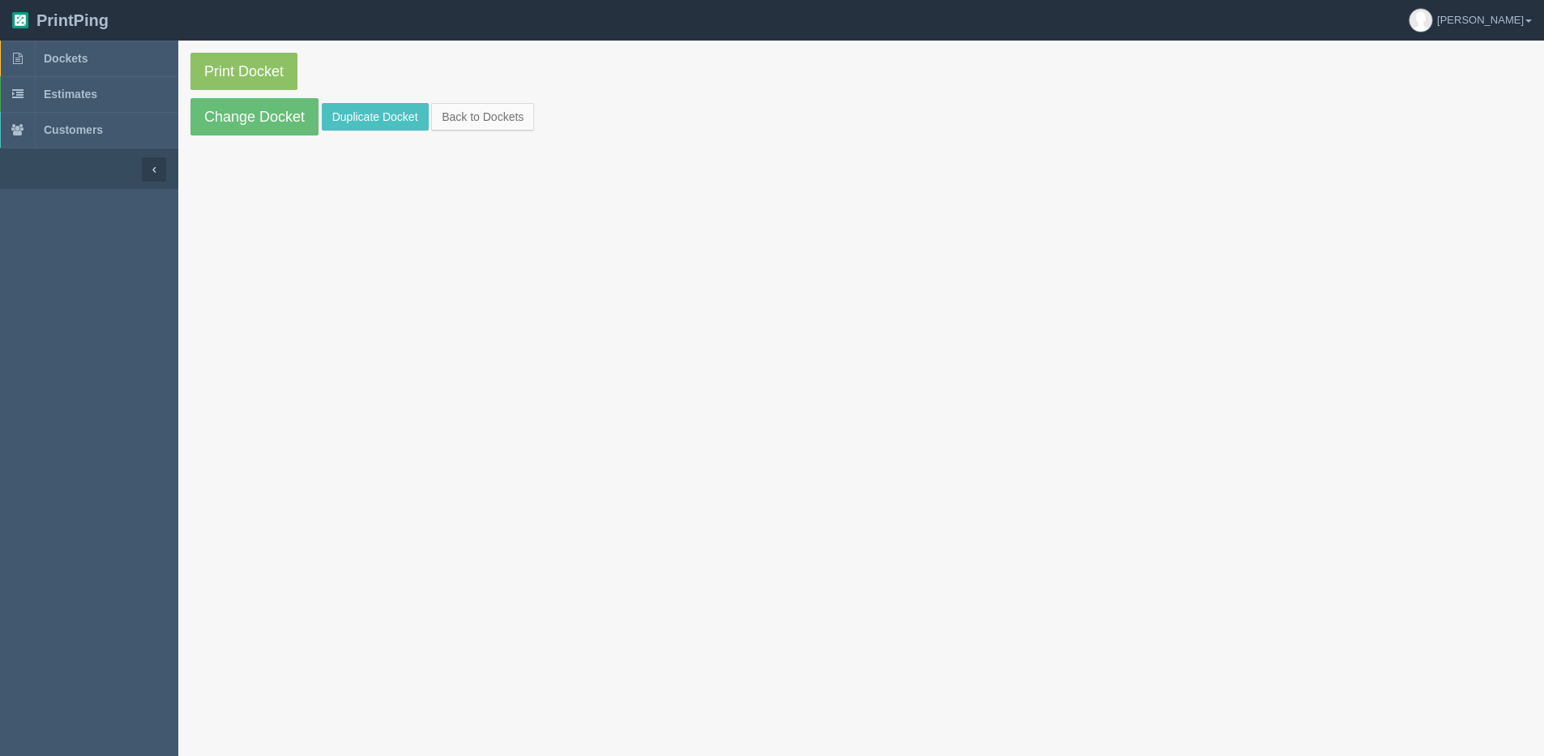
click at [308, 75] on p "Print Docket" at bounding box center [862, 71] width 1342 height 37
click at [212, 72] on link "Print Docket" at bounding box center [244, 71] width 107 height 37
click at [267, 107] on link "Change Docket" at bounding box center [255, 116] width 128 height 37
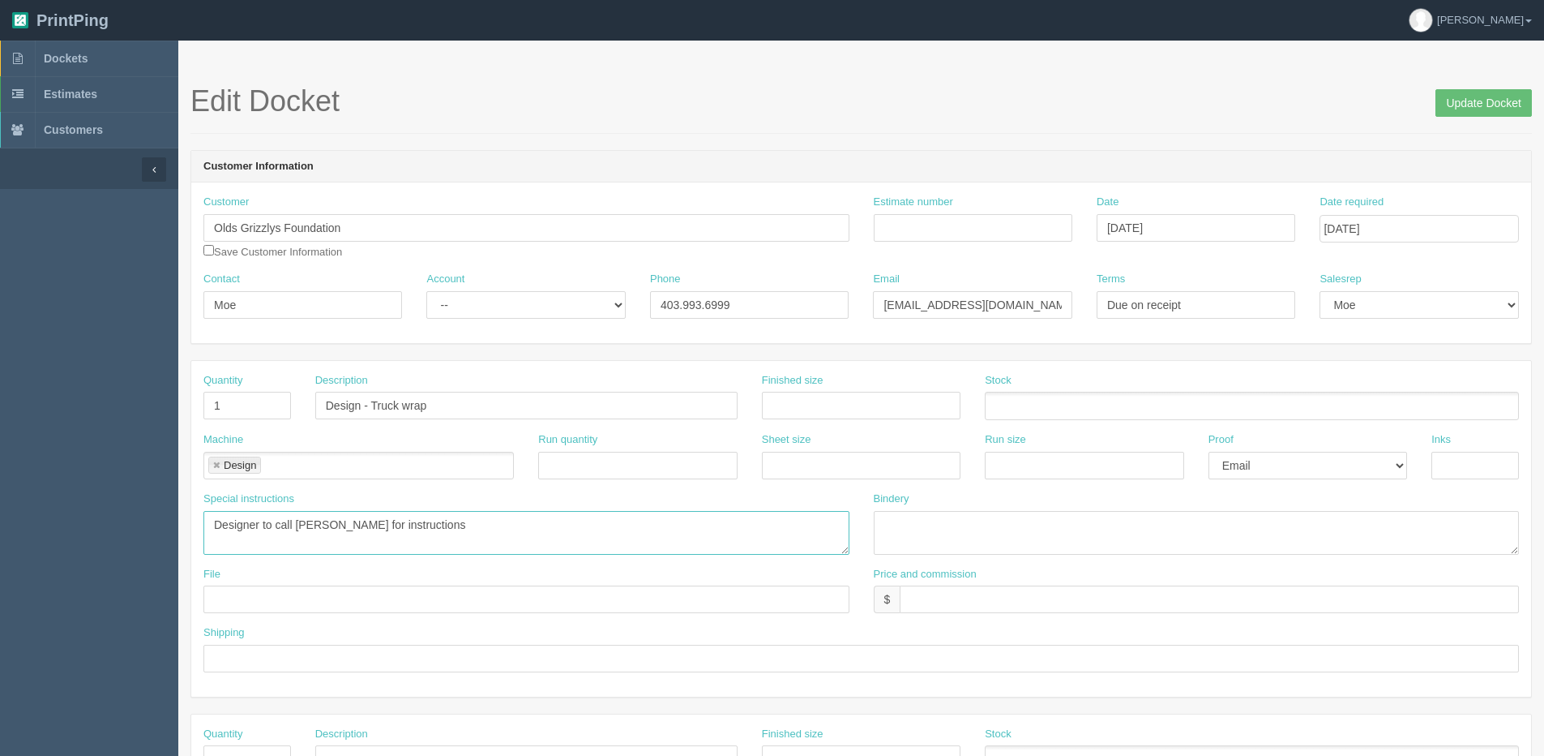
click at [213, 530] on textarea "Designer to call [PERSON_NAME] for instructions" at bounding box center [526, 533] width 646 height 44
click at [215, 529] on textarea "Designer to call [PERSON_NAME] for instructions" at bounding box center [526, 533] width 646 height 44
paste textarea "2020 Chevrolet Silverado 1500"
type textarea "2020 Chevrolet Silverado 1500 Designer to call Moe for instructions"
click at [1441, 95] on input "Update Docket" at bounding box center [1484, 103] width 96 height 28
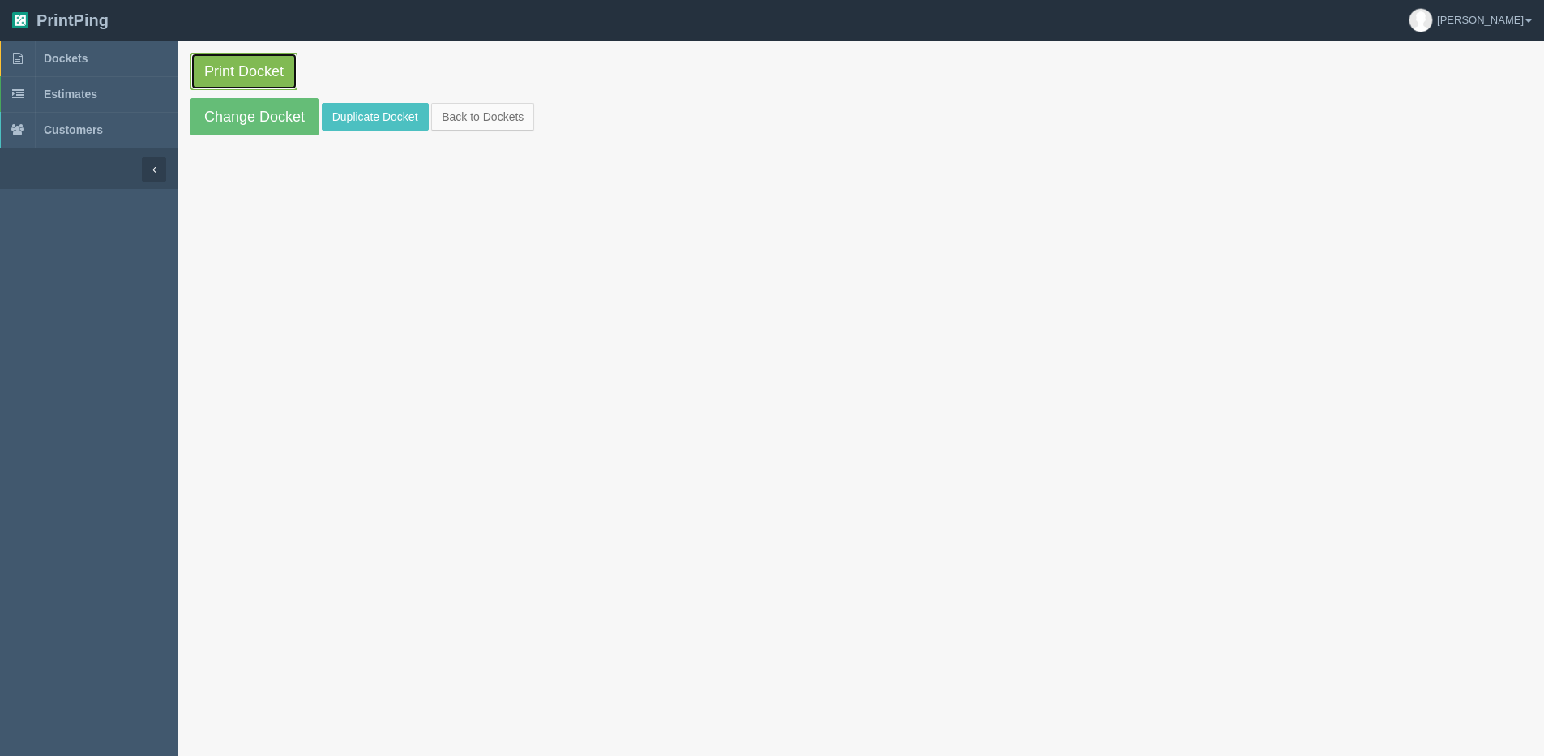
click at [263, 69] on link "Print Docket" at bounding box center [244, 71] width 107 height 37
click at [477, 114] on link "Back to Dockets" at bounding box center [482, 117] width 103 height 28
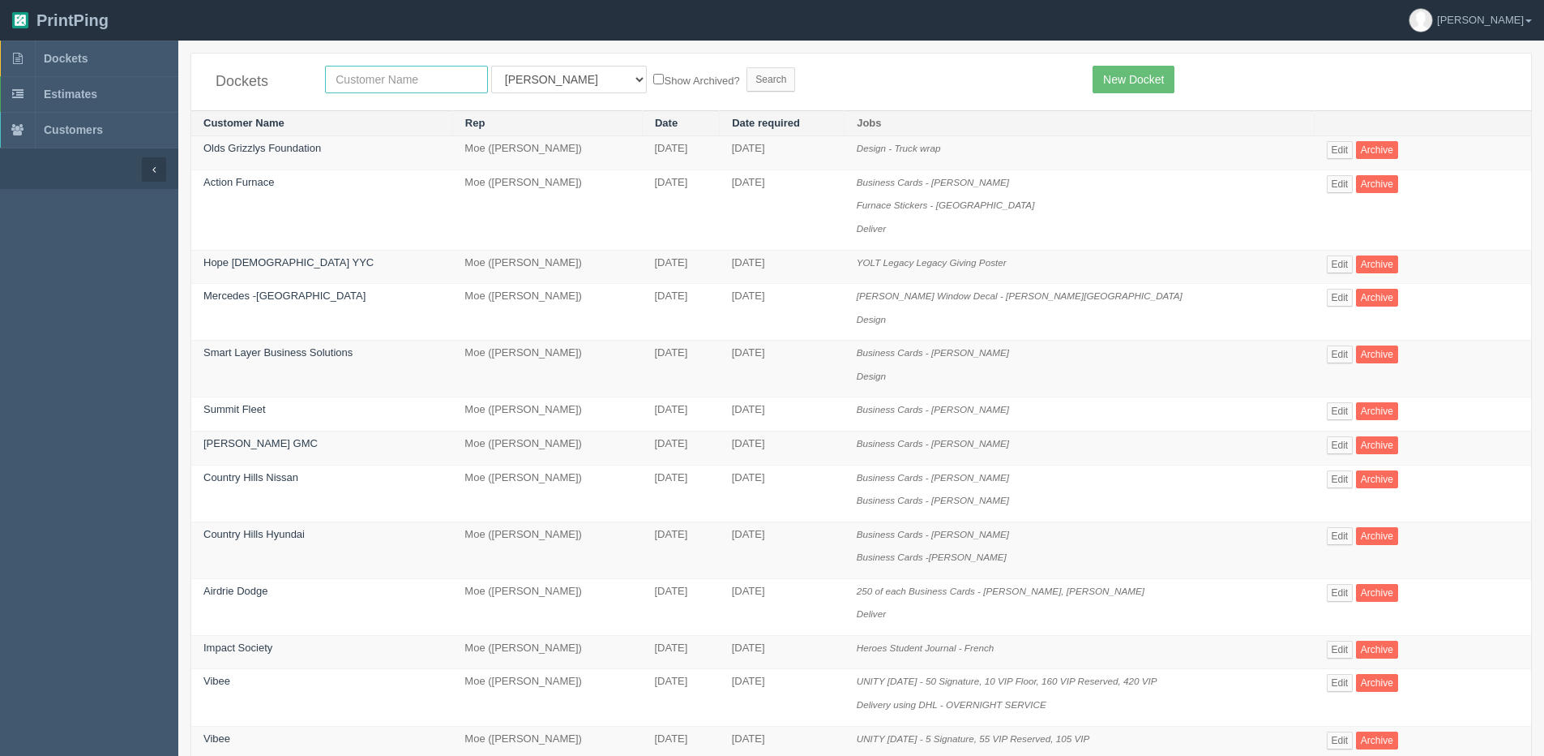
click at [388, 76] on input "text" at bounding box center [406, 80] width 163 height 28
type input "sunridge"
click at [747, 67] on input "Search" at bounding box center [771, 79] width 49 height 24
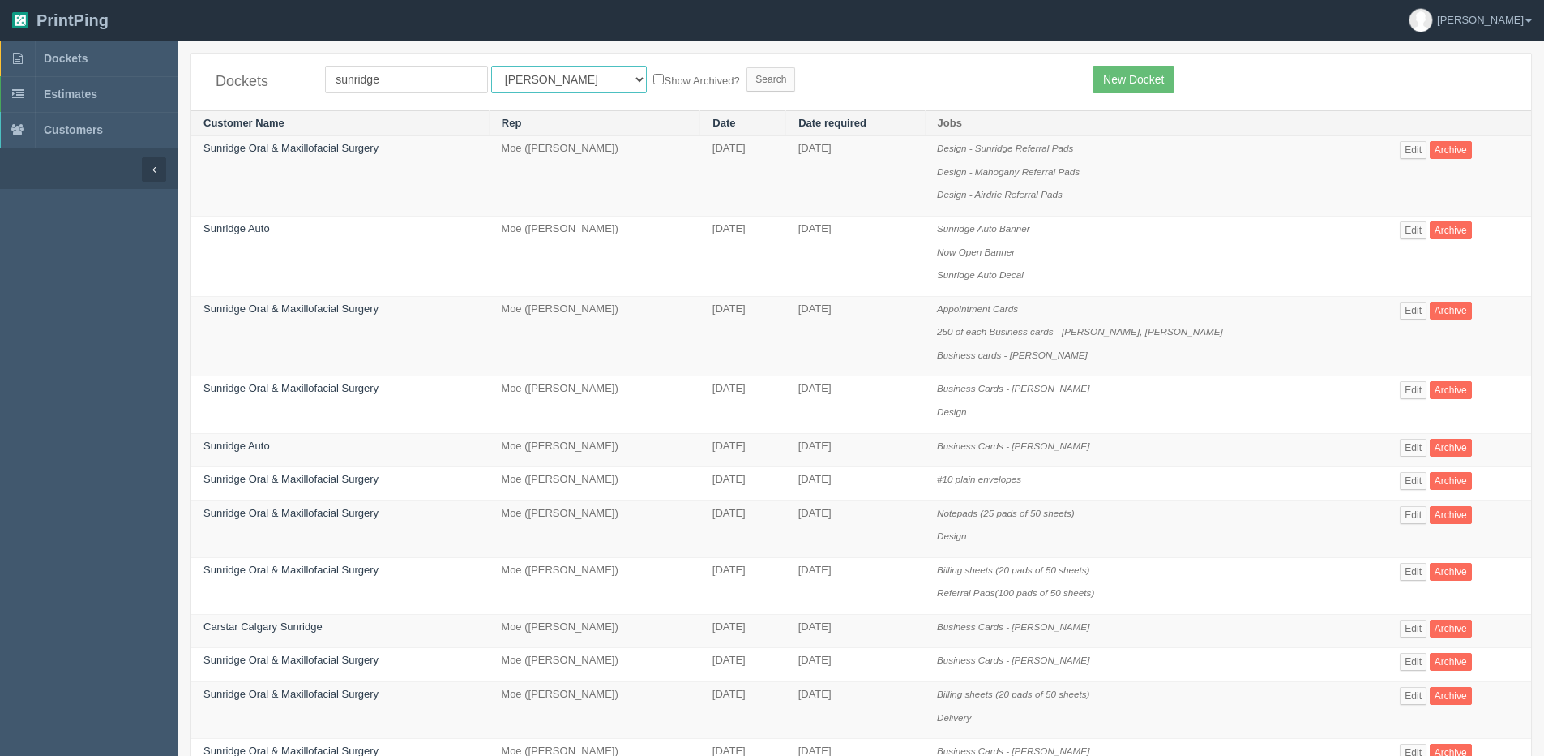
click at [507, 81] on select "All Users [PERSON_NAME] Test 1 [PERSON_NAME] [PERSON_NAME] [PERSON_NAME] France…" at bounding box center [569, 80] width 156 height 28
select select "1"
click at [491, 66] on select "All Users [PERSON_NAME] Test 1 [PERSON_NAME] [PERSON_NAME] [PERSON_NAME] France…" at bounding box center [569, 80] width 156 height 28
click at [653, 82] on label "Show Archived?" at bounding box center [696, 80] width 86 height 19
click at [653, 82] on input "Show Archived?" at bounding box center [658, 79] width 11 height 11
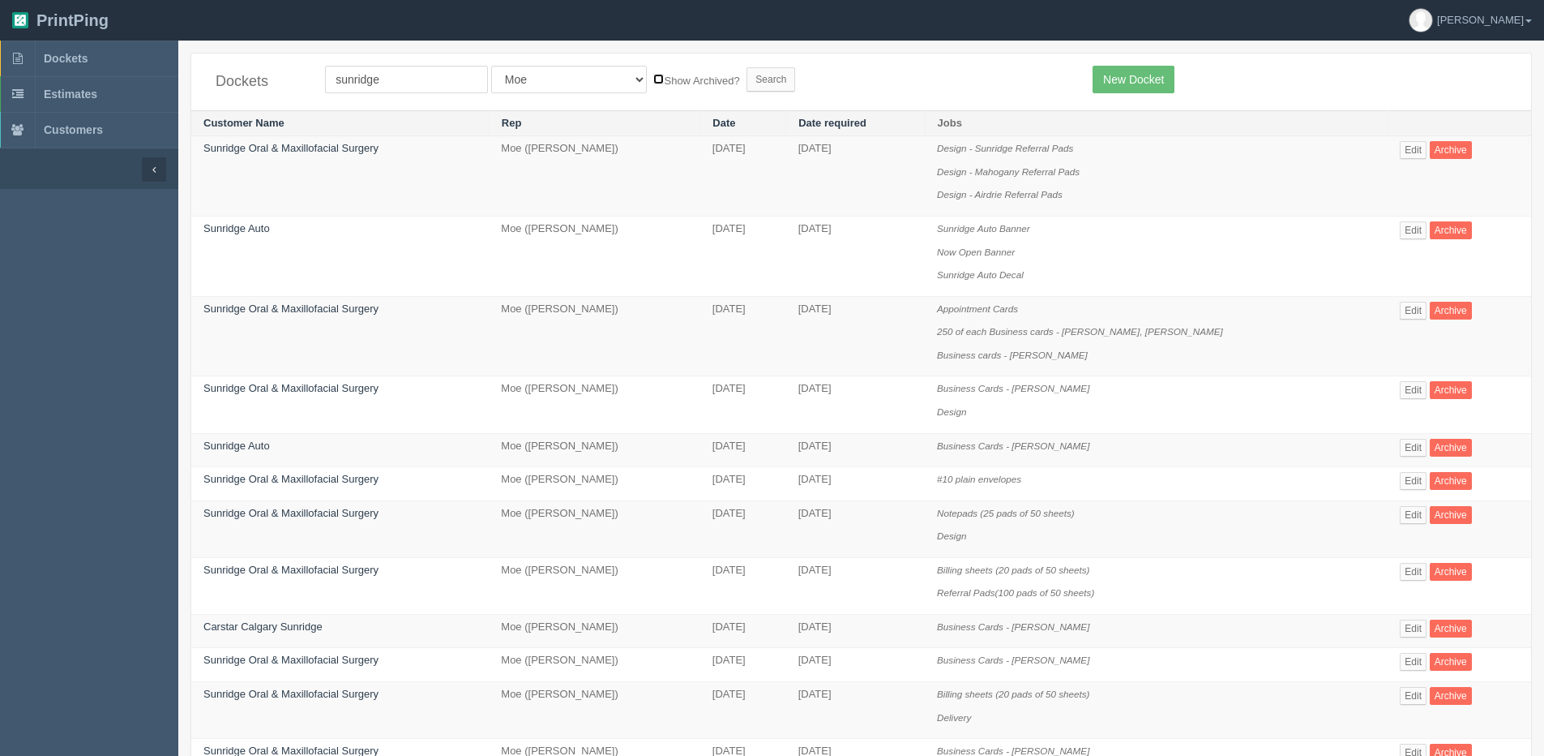
checkbox input "true"
click at [747, 75] on input "Search" at bounding box center [771, 79] width 49 height 24
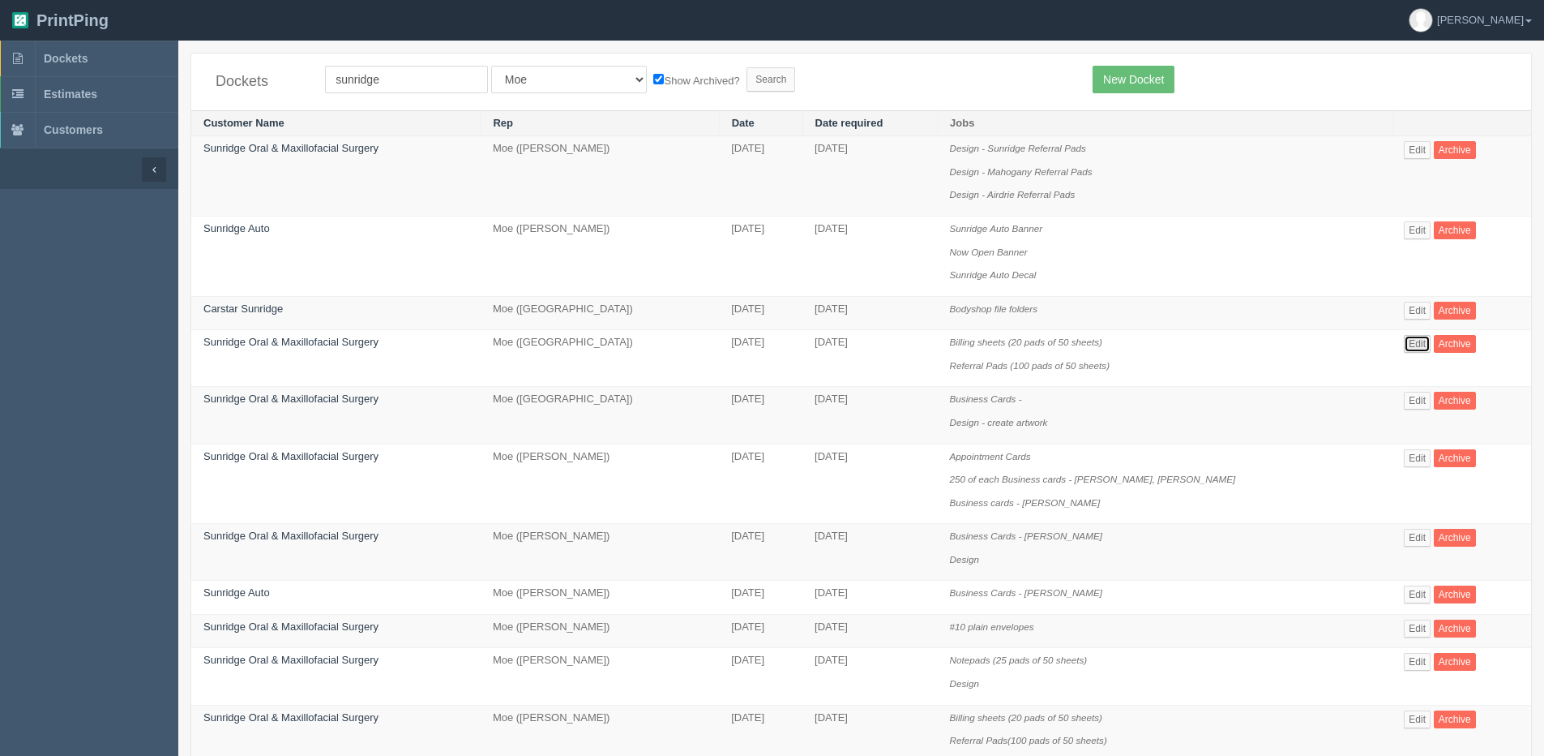
click at [1406, 341] on link "Edit" at bounding box center [1417, 344] width 27 height 18
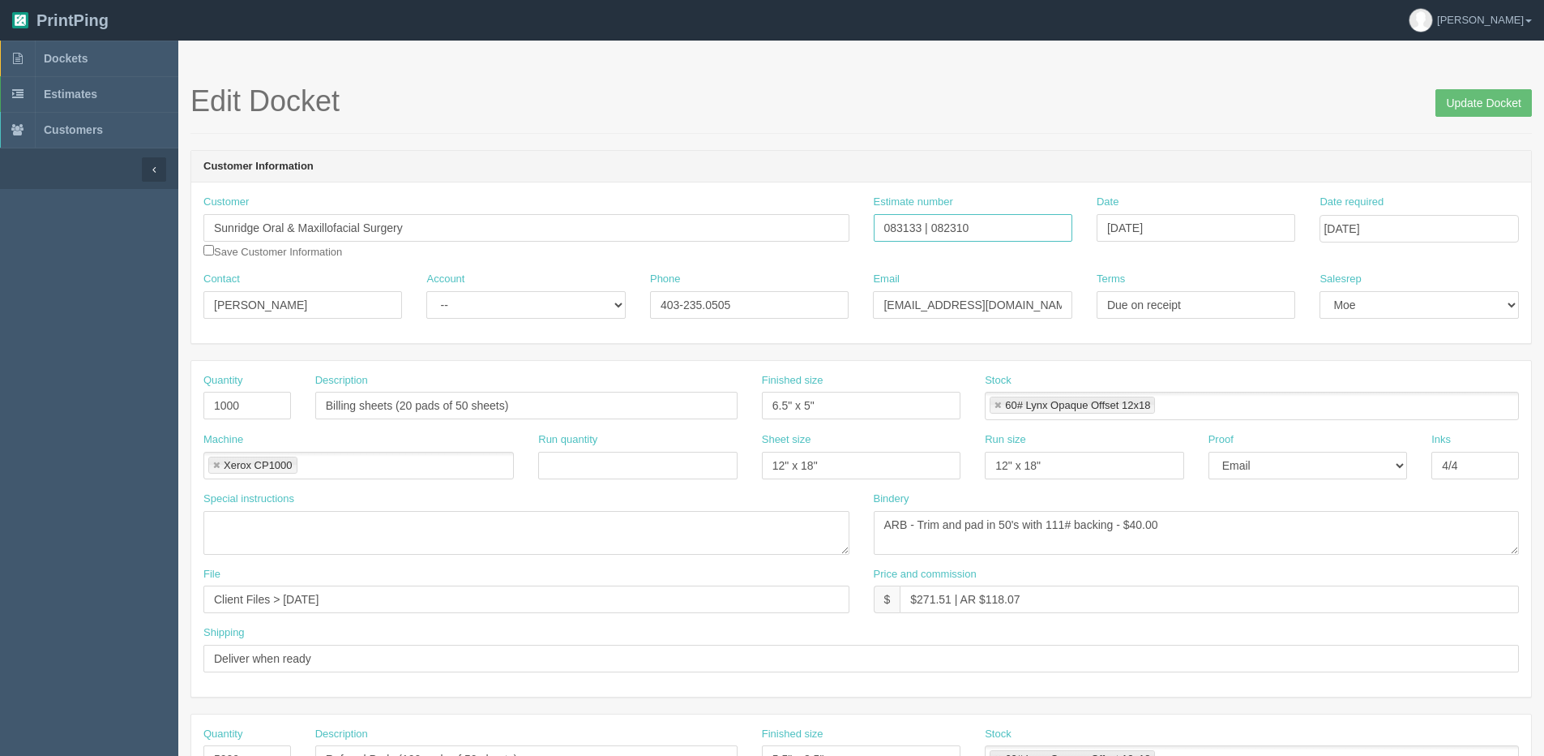
drag, startPoint x: 930, startPoint y: 225, endPoint x: 1009, endPoint y: 221, distance: 78.8
click at [1009, 221] on input "083133 | 082310" at bounding box center [973, 228] width 199 height 28
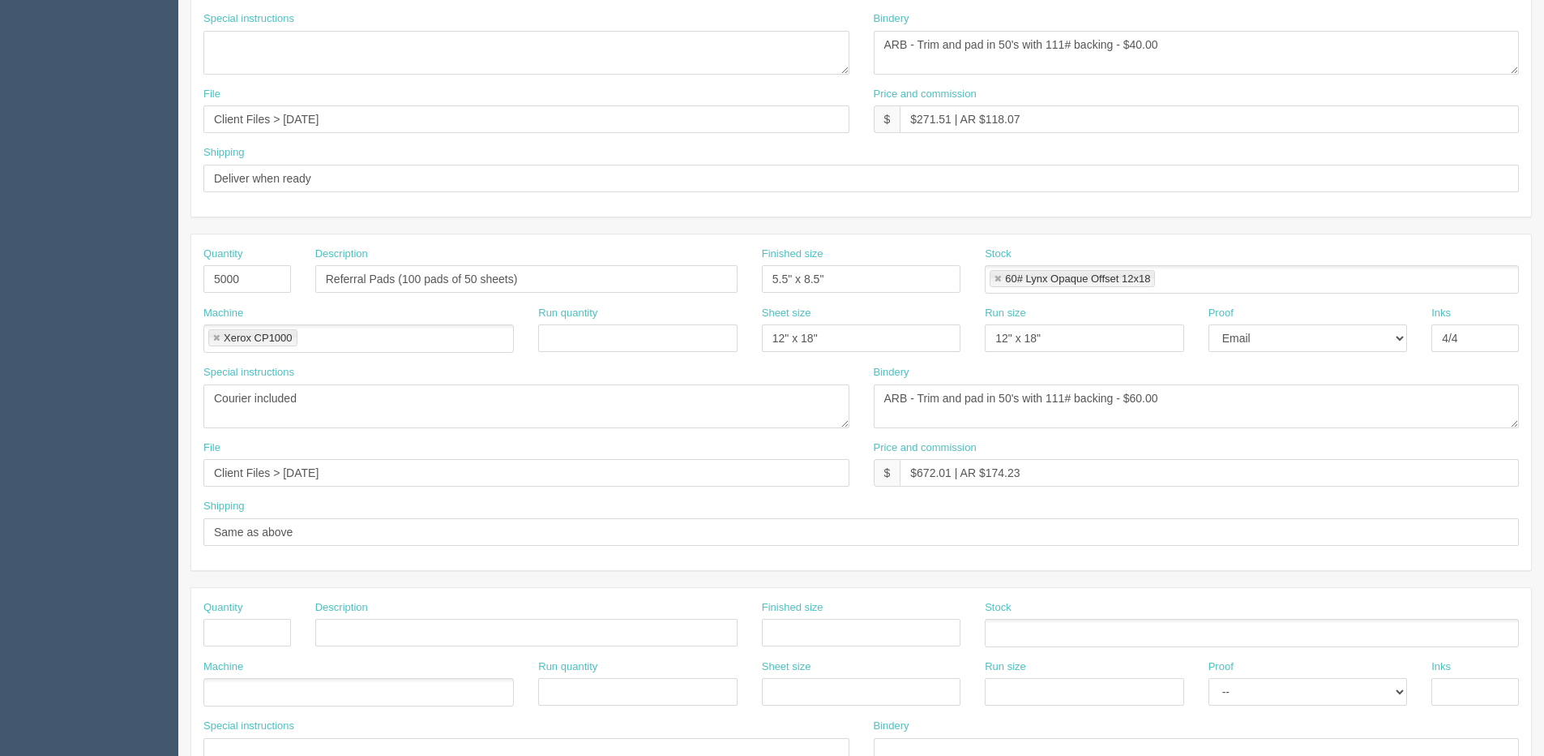
scroll to position [486, 0]
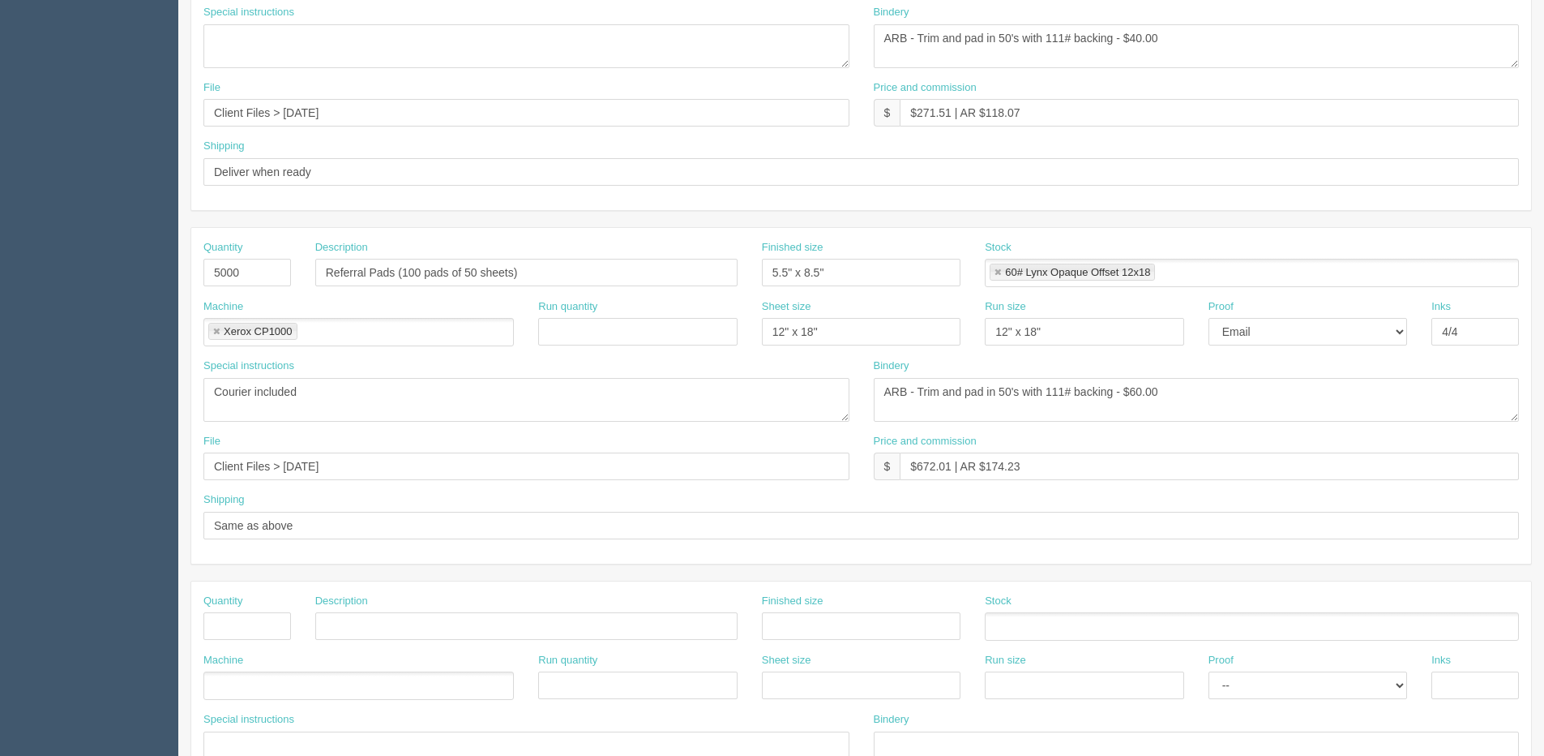
drag, startPoint x: 688, startPoint y: 659, endPoint x: 666, endPoint y: 649, distance: 24.0
click at [688, 659] on div "Run quantity" at bounding box center [637, 676] width 199 height 47
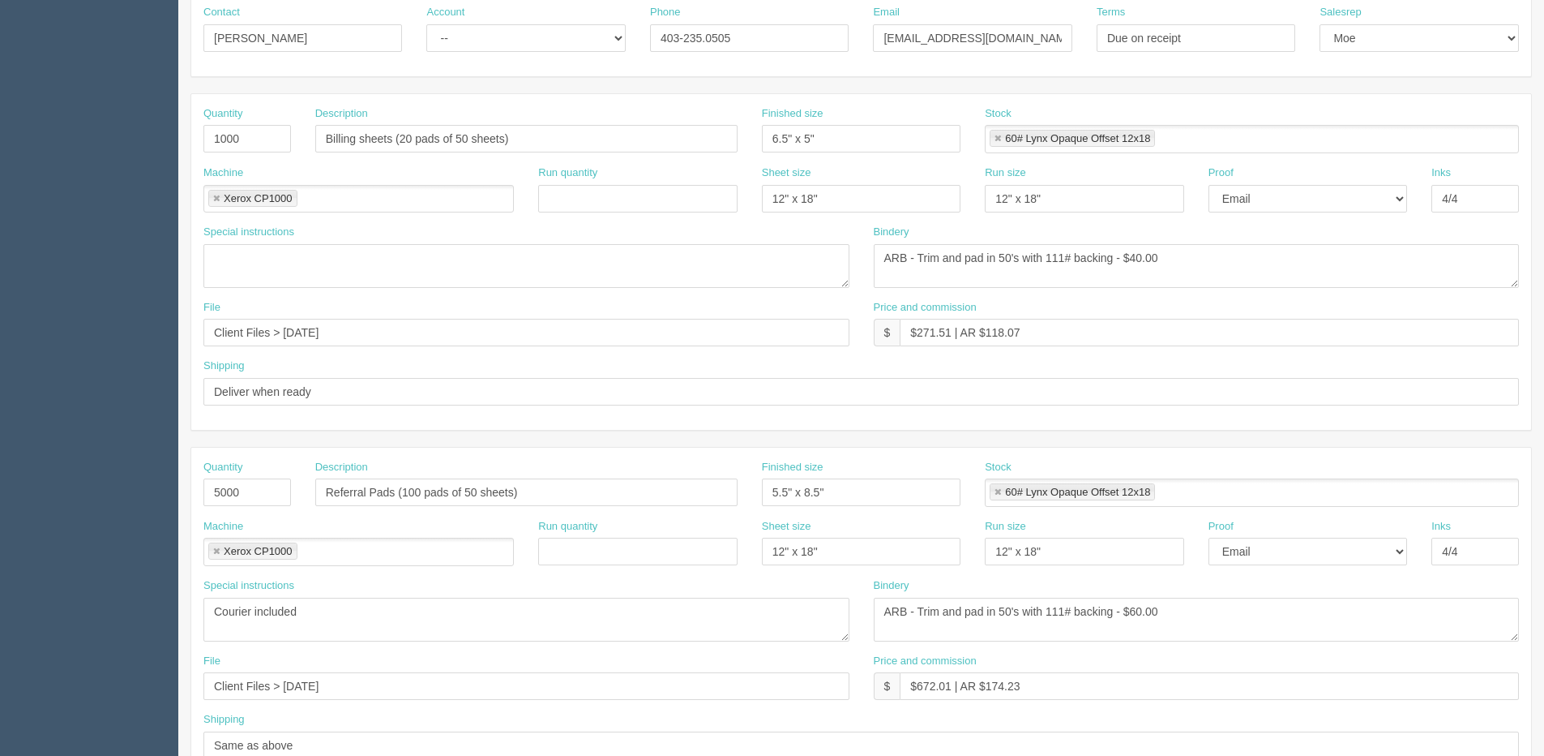
scroll to position [243, 0]
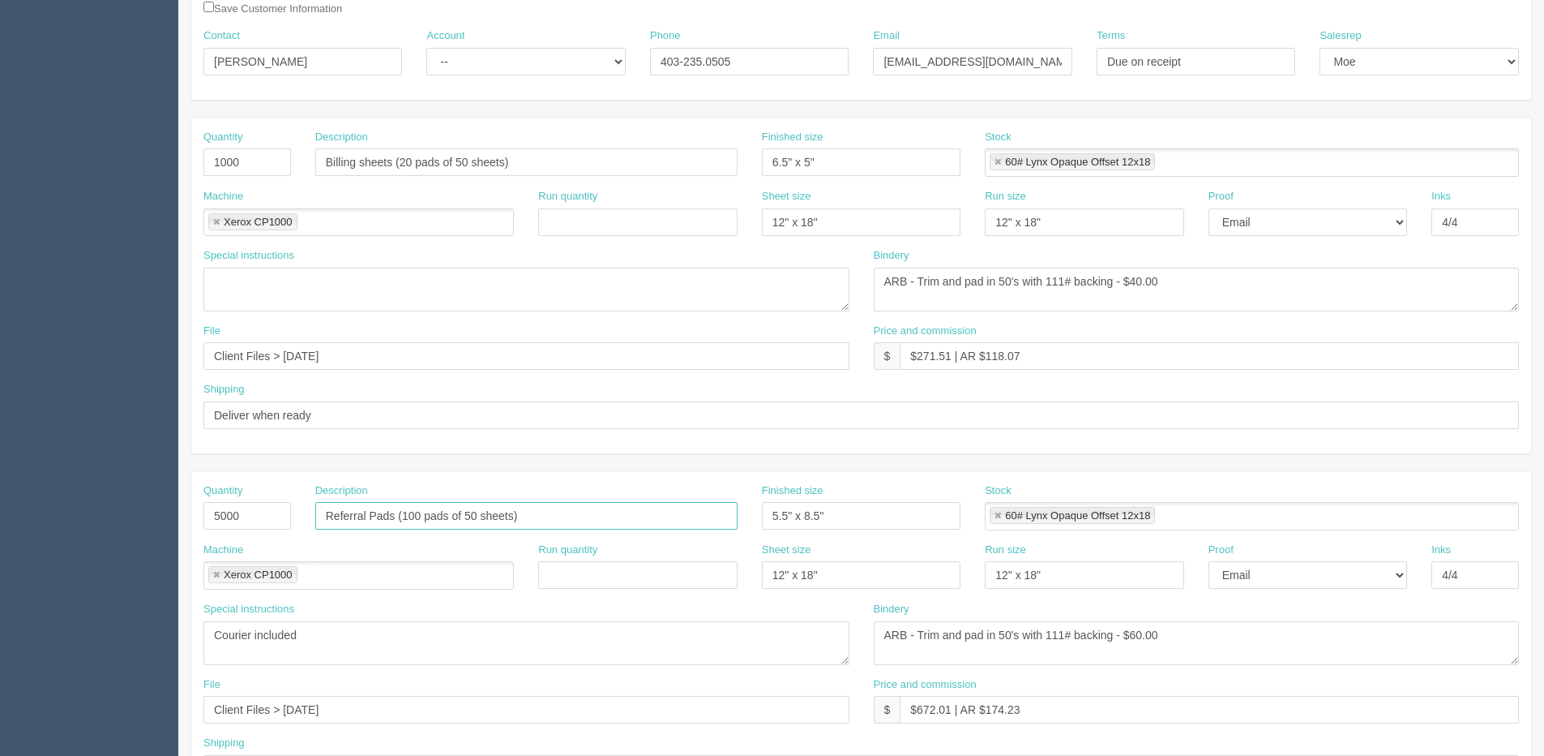
drag, startPoint x: 522, startPoint y: 517, endPoint x: 123, endPoint y: 521, distance: 398.9
click at [123, 521] on section "Dockets Estimates Customers" at bounding box center [772, 513] width 1544 height 1432
drag, startPoint x: 636, startPoint y: 623, endPoint x: 627, endPoint y: 623, distance: 9.8
click at [636, 623] on textarea "Courier included" at bounding box center [526, 643] width 646 height 44
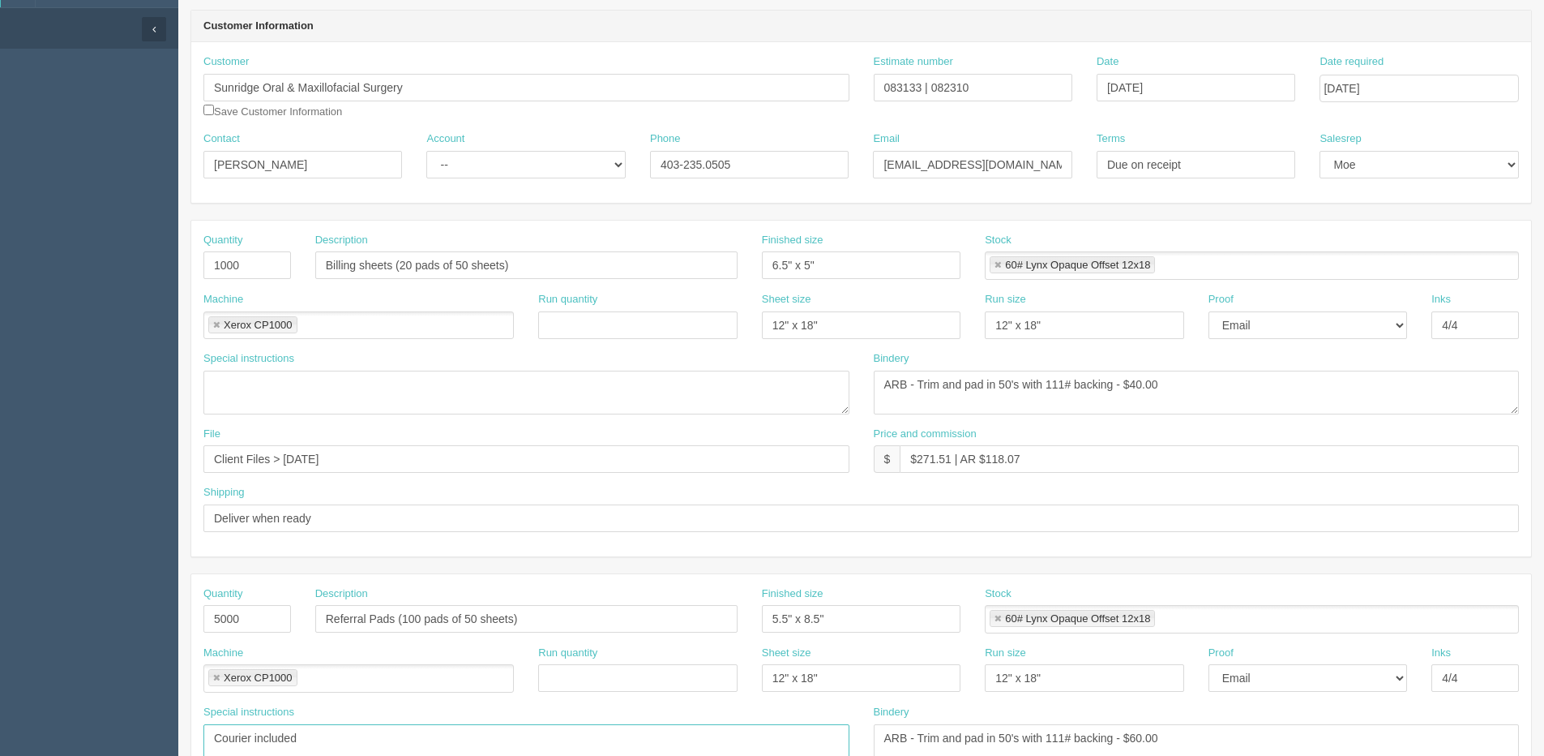
scroll to position [0, 0]
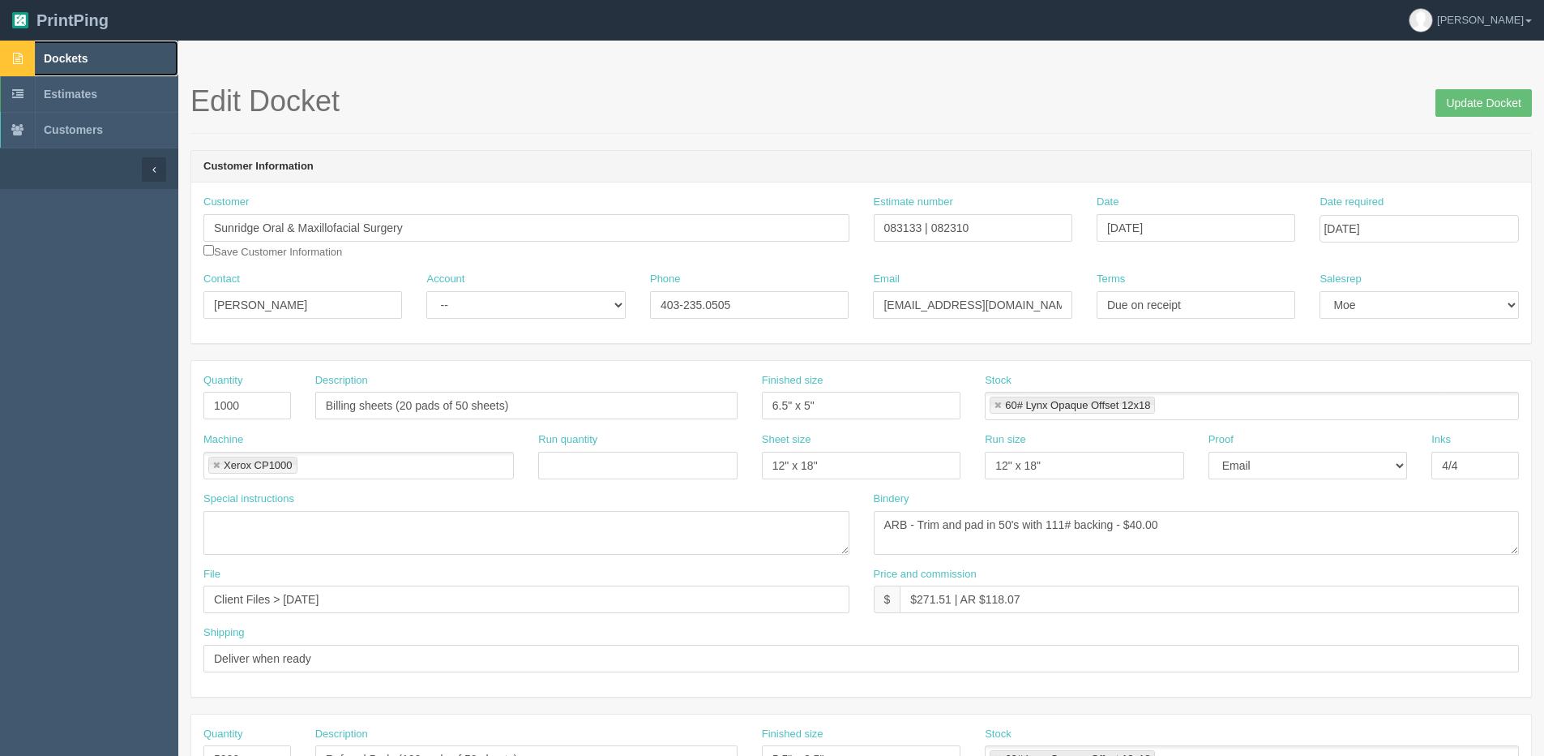
click at [45, 58] on span "Dockets" at bounding box center [66, 58] width 44 height 13
